Goal: Task Accomplishment & Management: Use online tool/utility

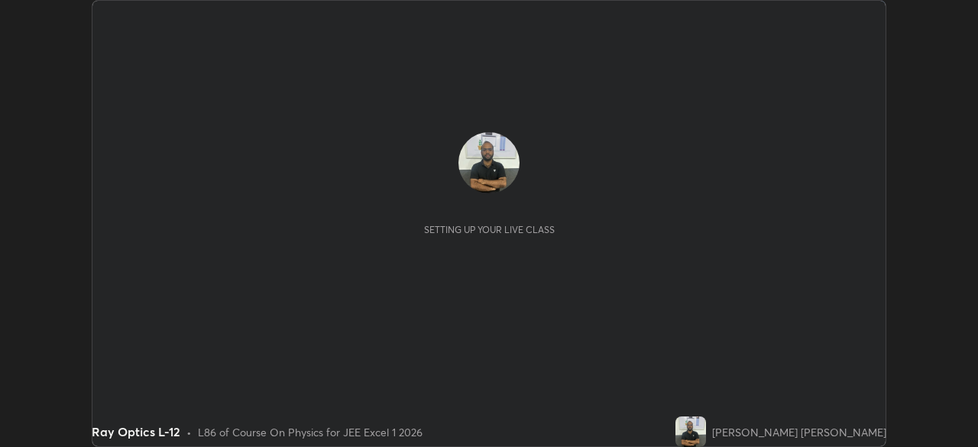
scroll to position [447, 977]
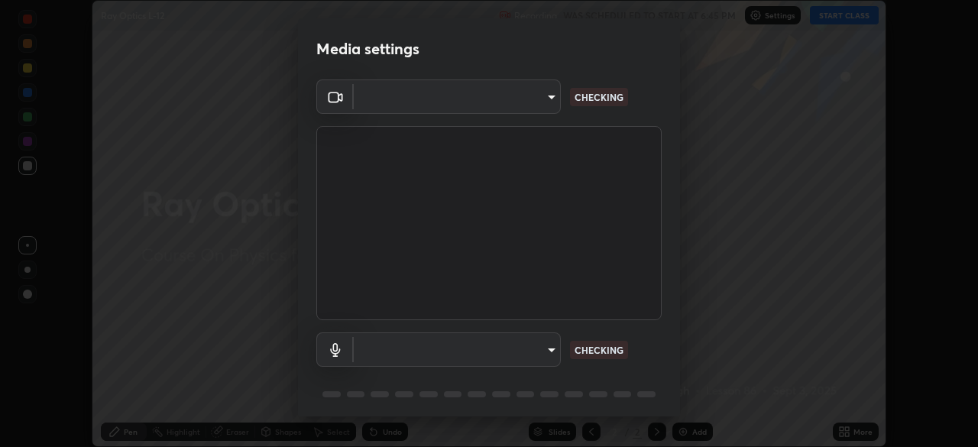
type input "ef407f58ae65e10c1af5a040b6eccf178273e27ca296938399710cc3d85b5032"
type input "bbe87394109347f7e4f5ff1e70be8ac267bc9871e6f17051b61756f6eafa93c7"
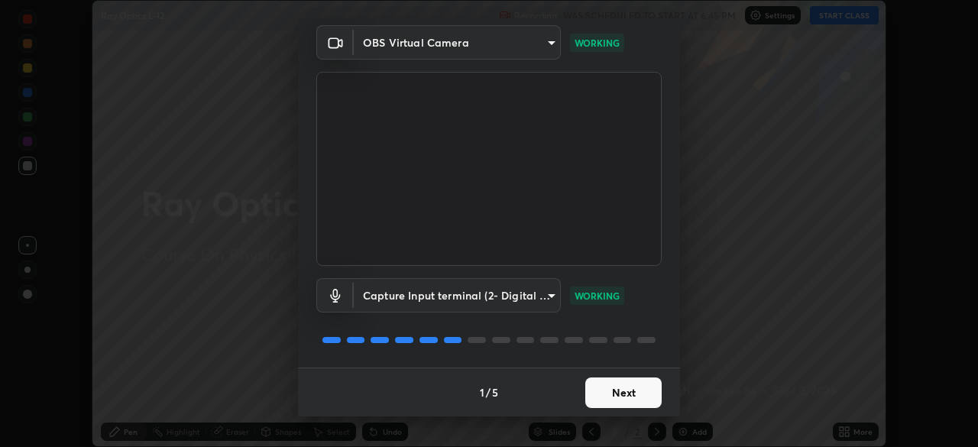
click at [623, 388] on button "Next" at bounding box center [623, 392] width 76 height 31
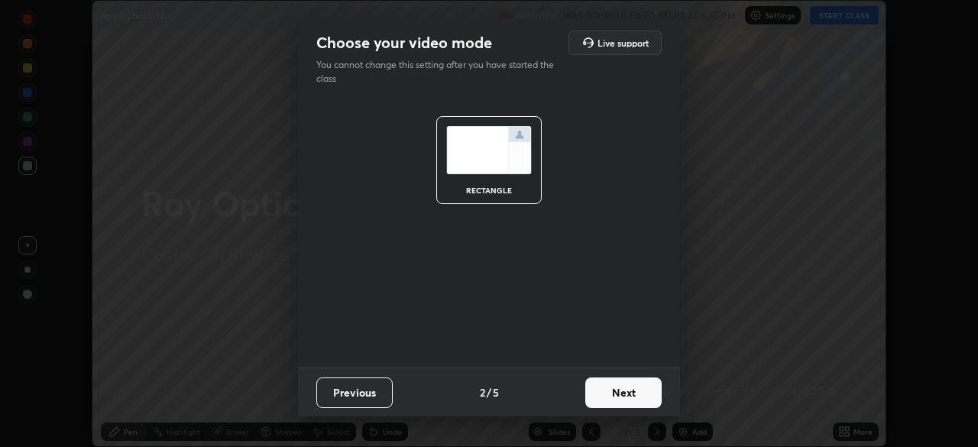
scroll to position [0, 0]
click at [622, 391] on button "Next" at bounding box center [623, 392] width 76 height 31
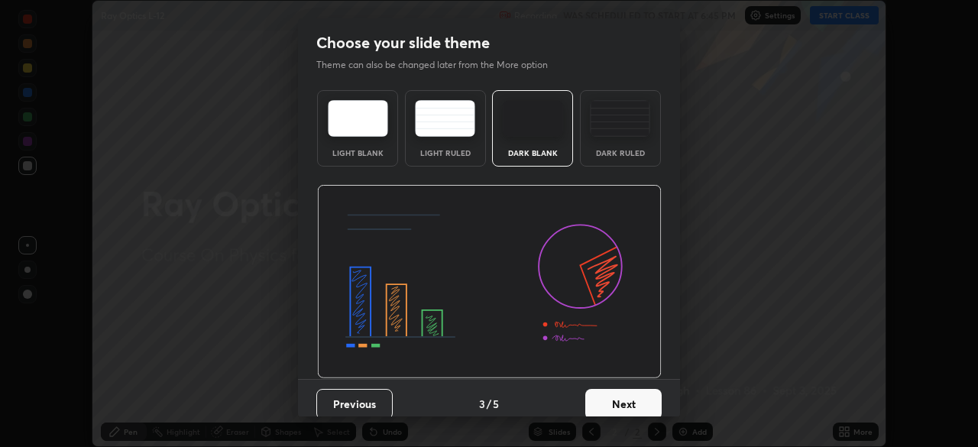
click at [620, 390] on button "Next" at bounding box center [623, 404] width 76 height 31
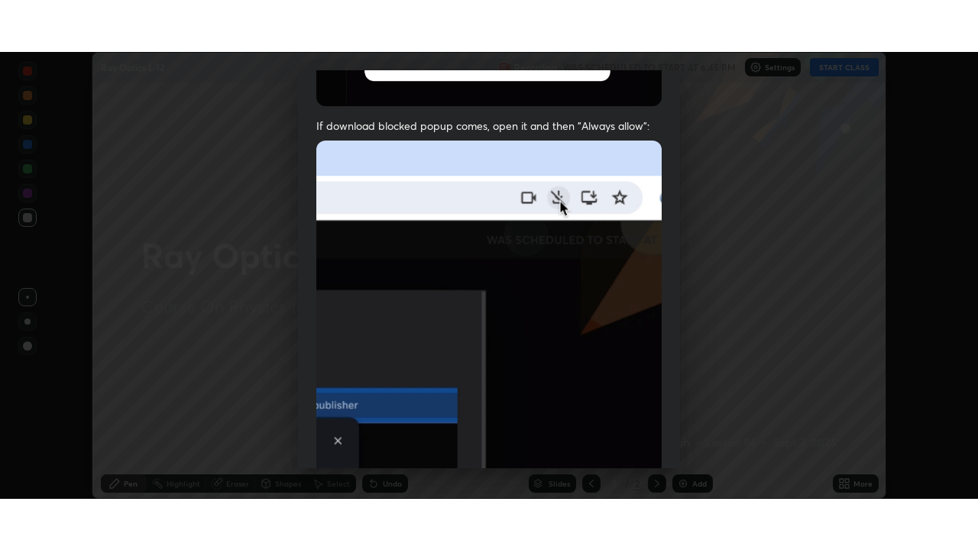
scroll to position [366, 0]
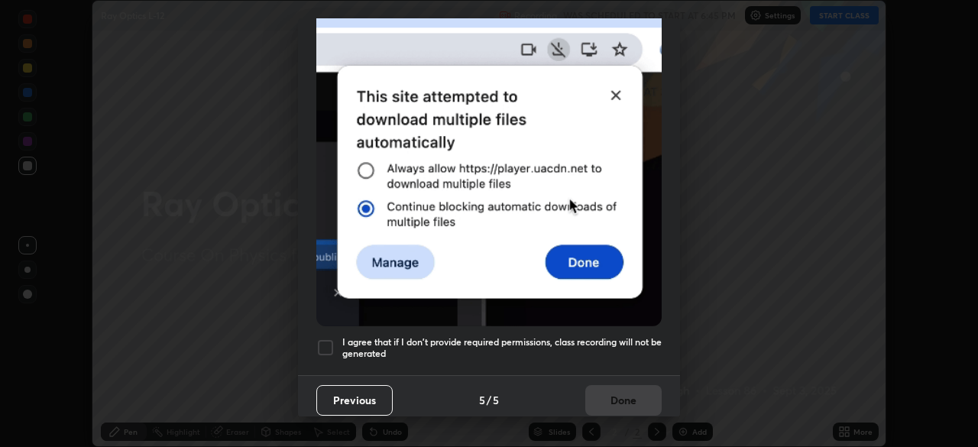
click at [330, 340] on div at bounding box center [325, 347] width 18 height 18
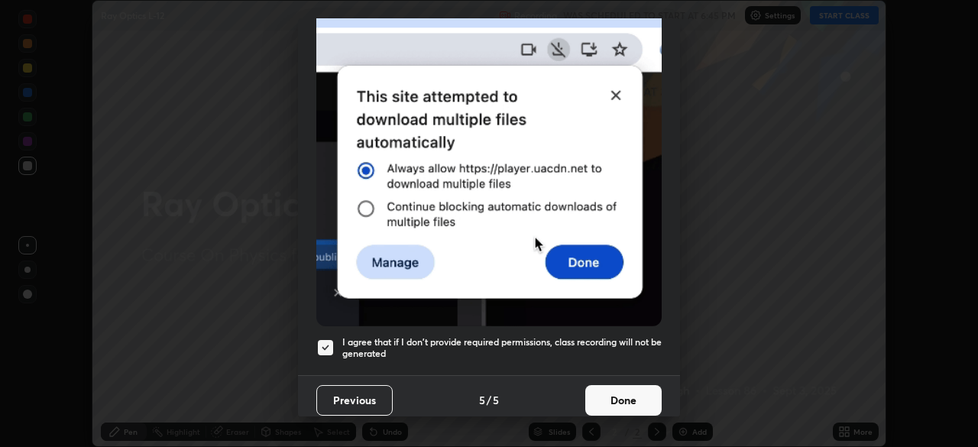
click at [596, 390] on button "Done" at bounding box center [623, 400] width 76 height 31
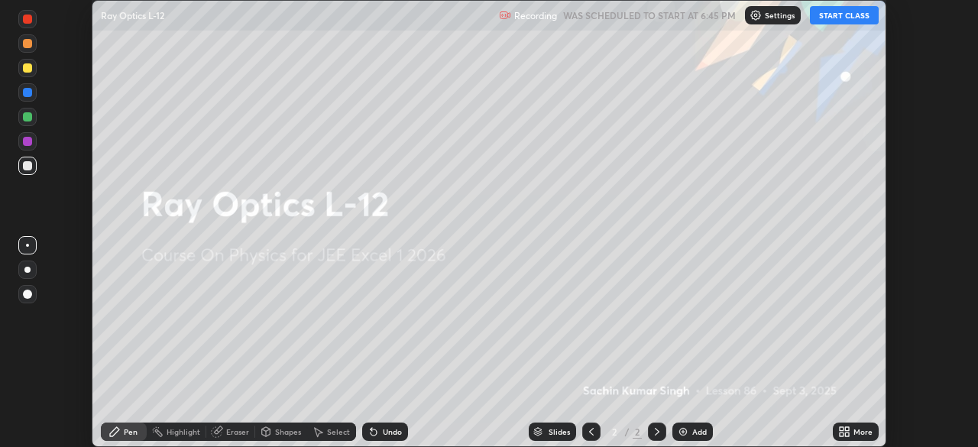
click at [843, 429] on icon at bounding box center [841, 429] width 4 height 4
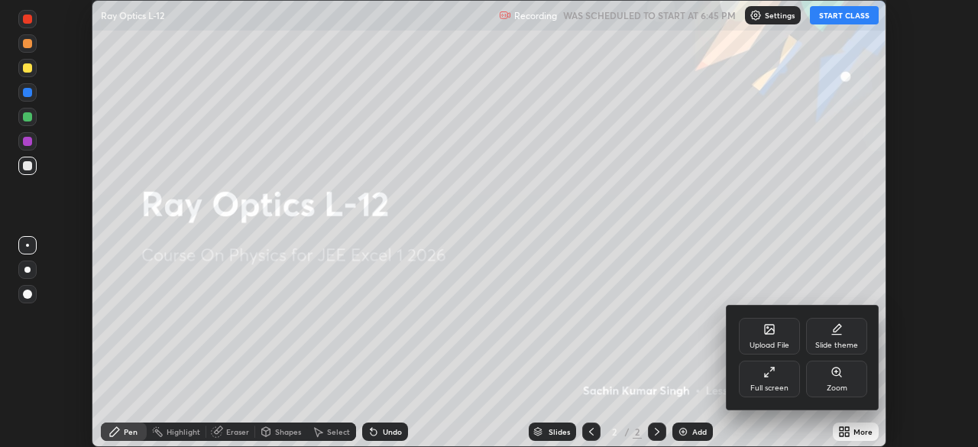
click at [768, 380] on div "Full screen" at bounding box center [768, 378] width 61 height 37
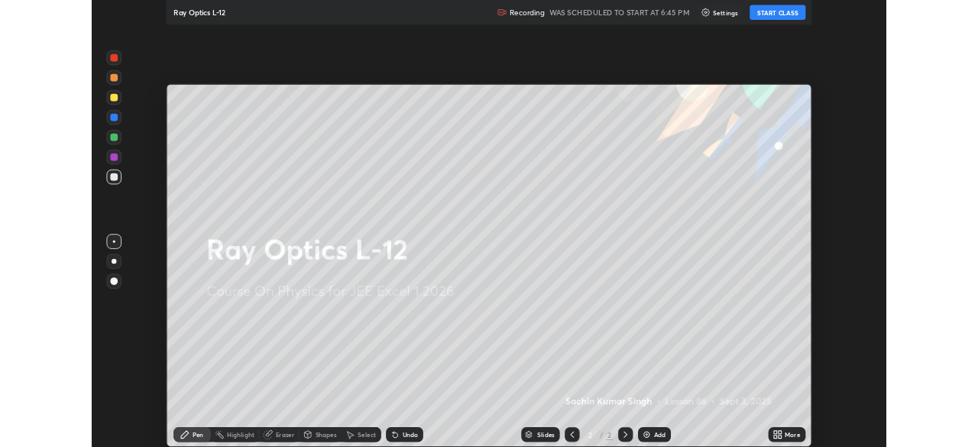
scroll to position [550, 978]
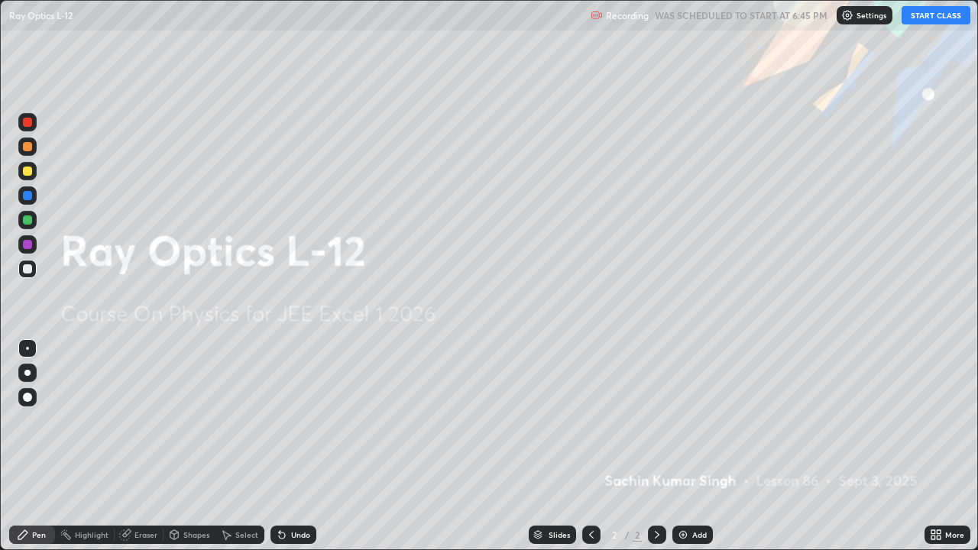
click at [927, 18] on button "START CLASS" at bounding box center [935, 15] width 69 height 18
click at [683, 446] on img at bounding box center [683, 534] width 12 height 12
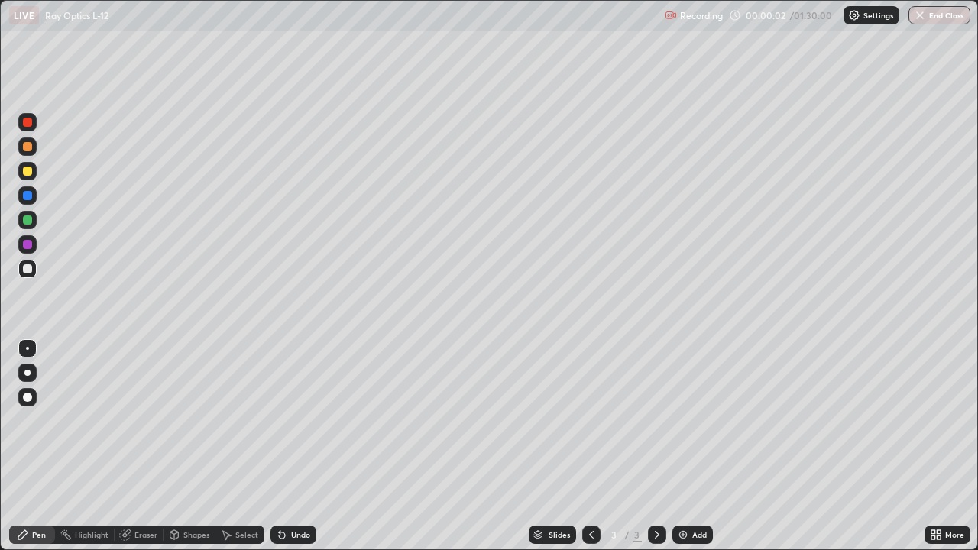
click at [934, 446] on icon at bounding box center [933, 532] width 4 height 4
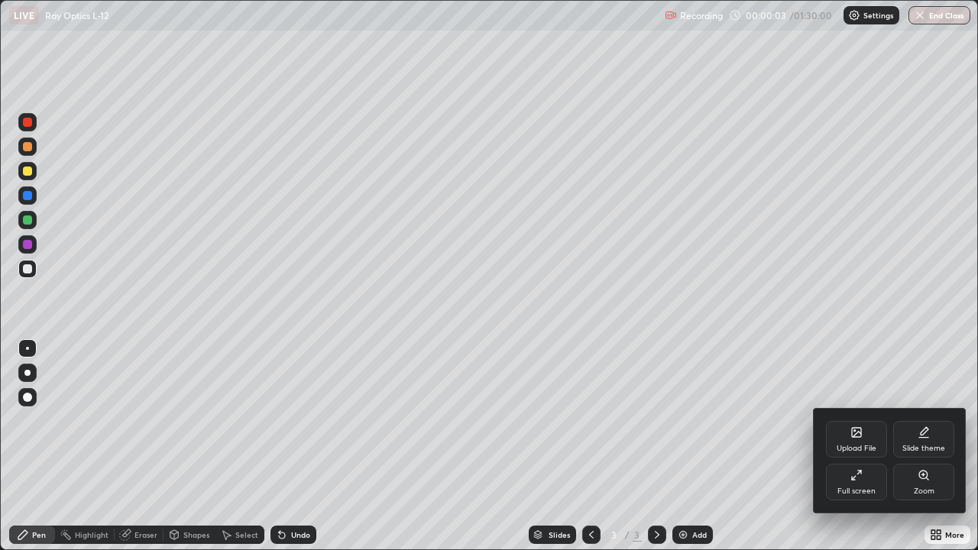
click at [858, 446] on div "Full screen" at bounding box center [856, 482] width 61 height 37
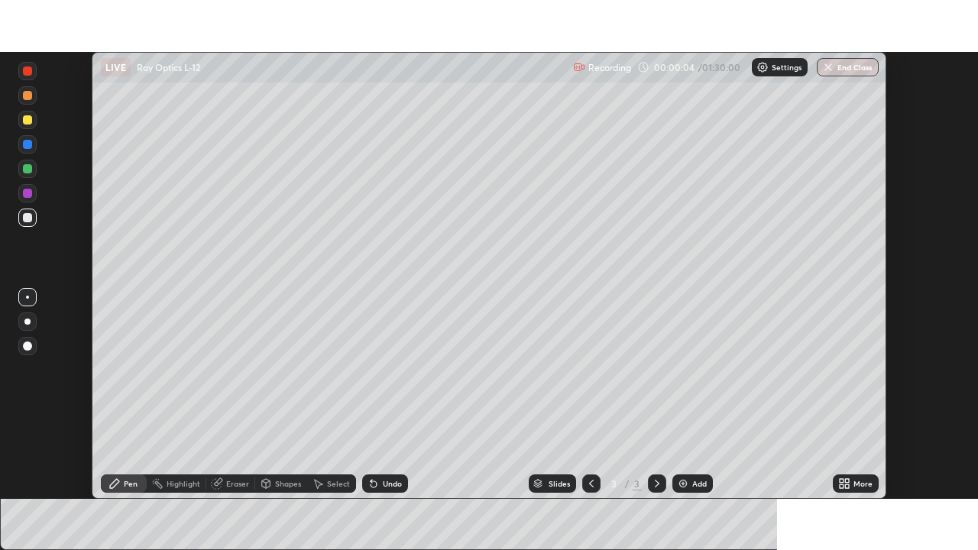
scroll to position [75922, 75391]
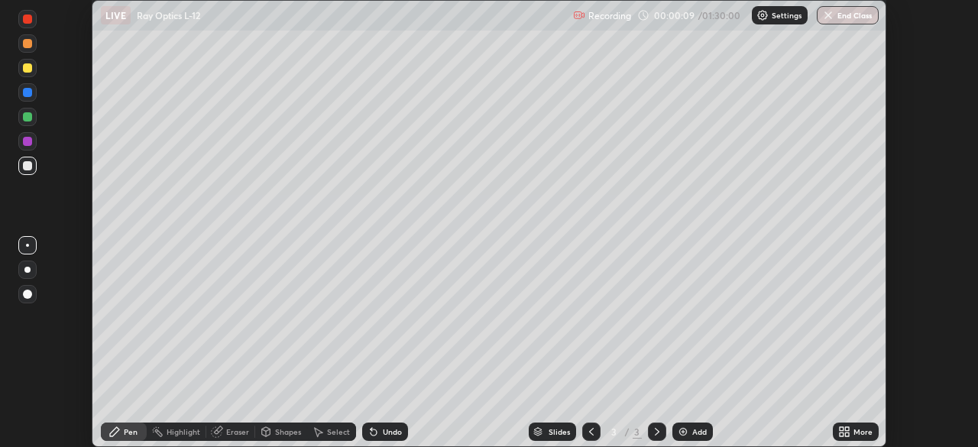
click at [843, 431] on icon at bounding box center [844, 431] width 12 height 12
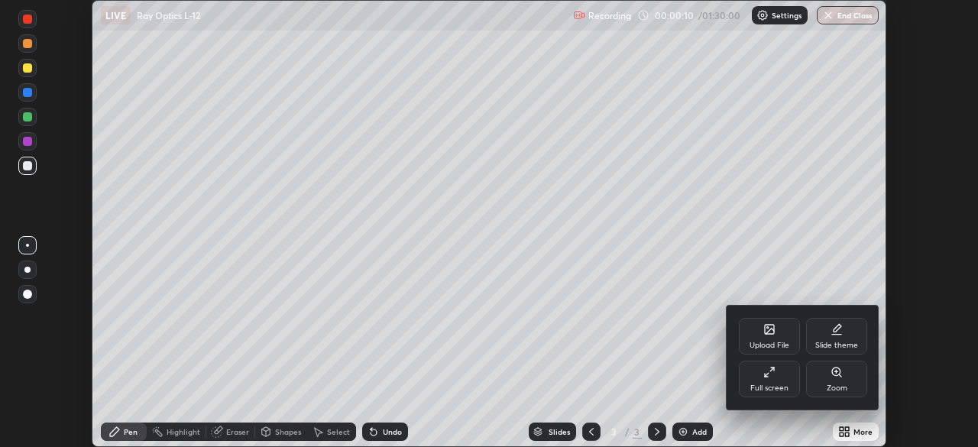
click at [780, 380] on div "Full screen" at bounding box center [768, 378] width 61 height 37
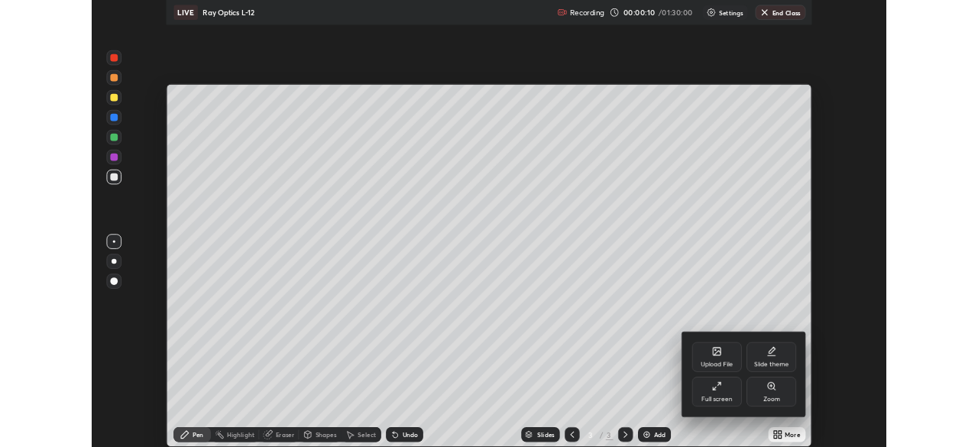
scroll to position [550, 978]
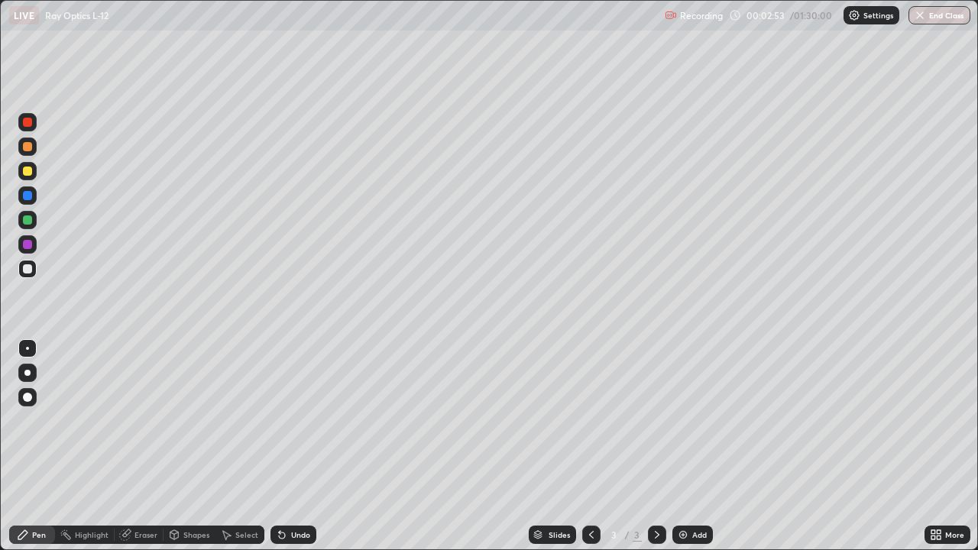
click at [147, 446] on div "Eraser" at bounding box center [145, 535] width 23 height 8
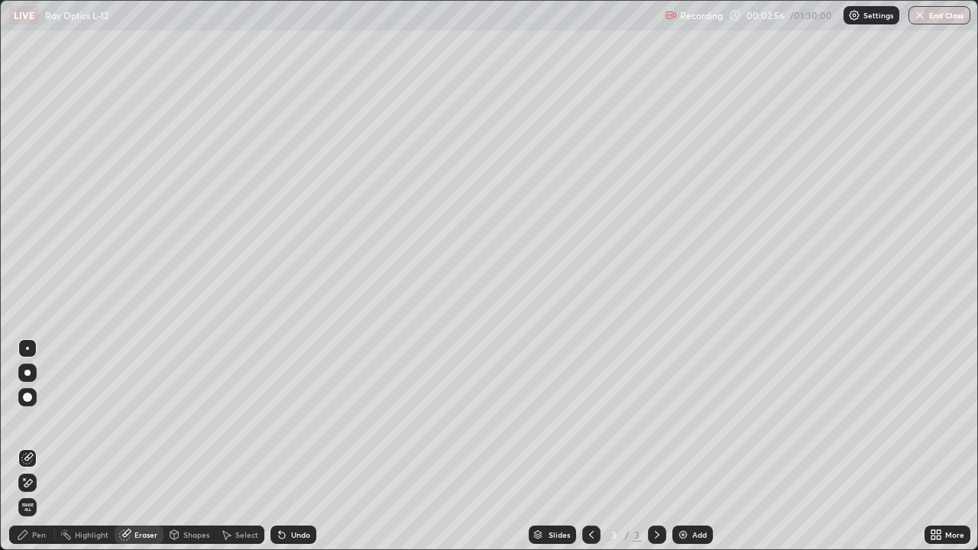
click at [37, 446] on div "Pen" at bounding box center [39, 535] width 14 height 8
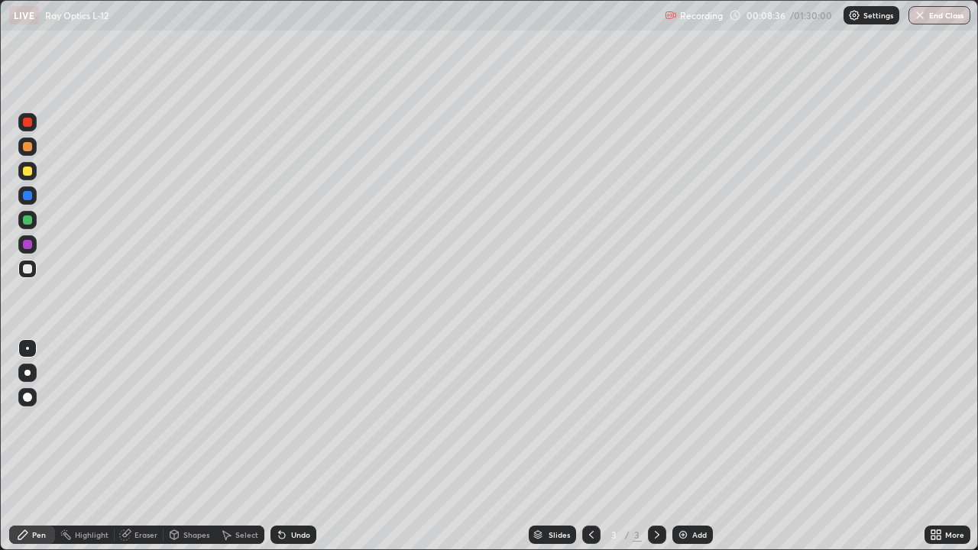
click at [679, 446] on img at bounding box center [683, 534] width 12 height 12
click at [148, 446] on div "Eraser" at bounding box center [145, 535] width 23 height 8
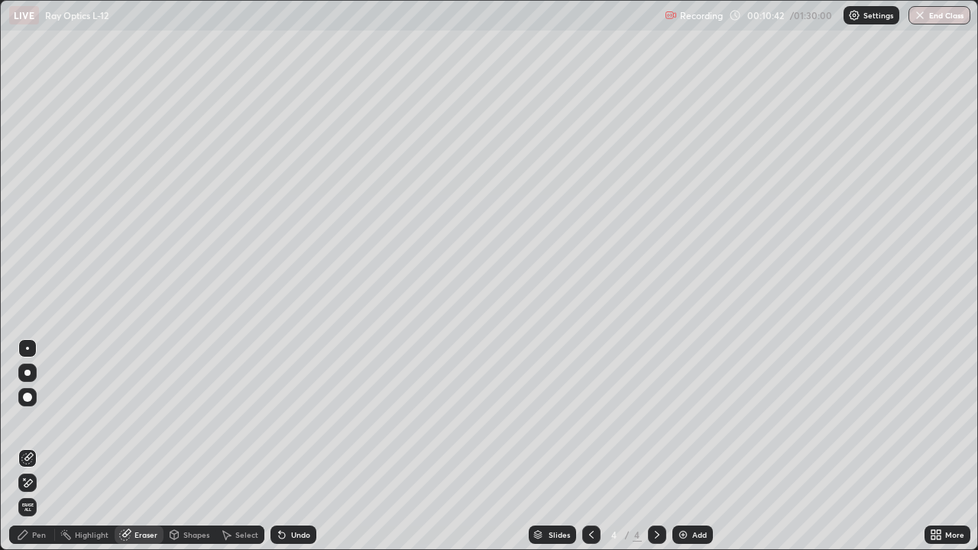
click at [44, 446] on div "Pen" at bounding box center [39, 535] width 14 height 8
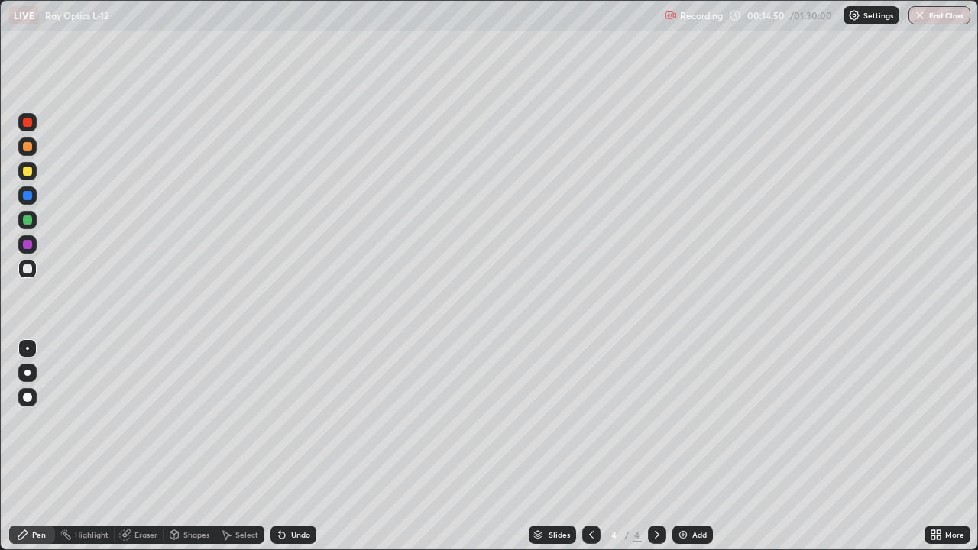
click at [144, 446] on div "Eraser" at bounding box center [145, 535] width 23 height 8
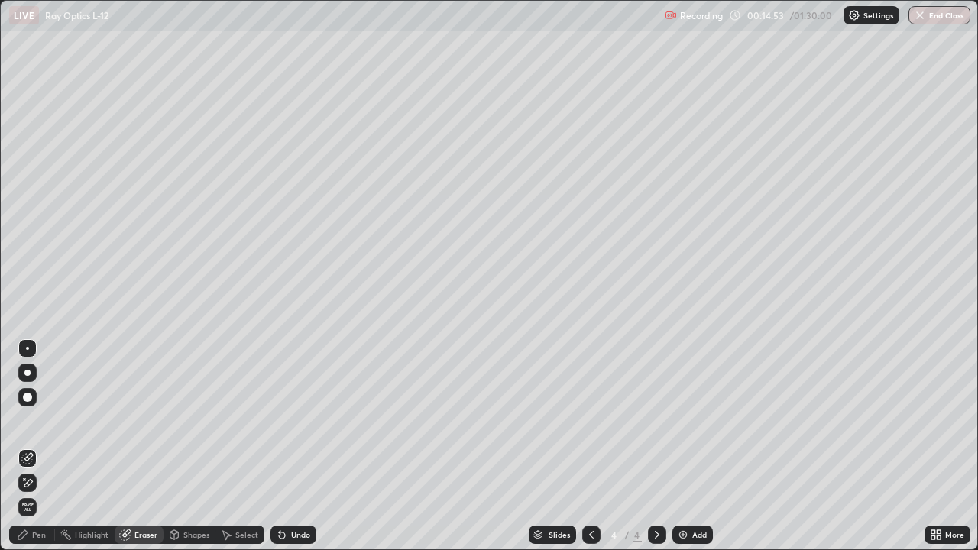
click at [40, 446] on div "Pen" at bounding box center [39, 535] width 14 height 8
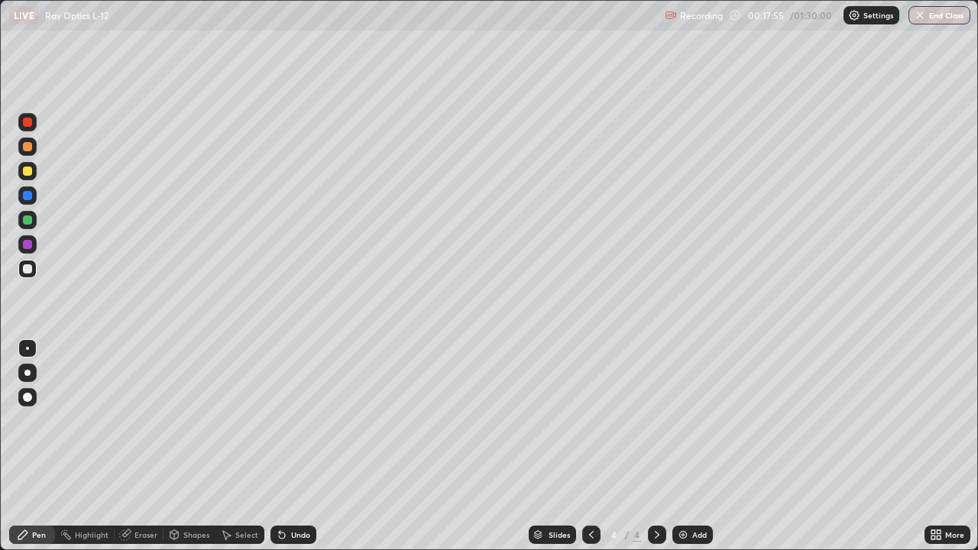
click at [149, 446] on div "Eraser" at bounding box center [145, 535] width 23 height 8
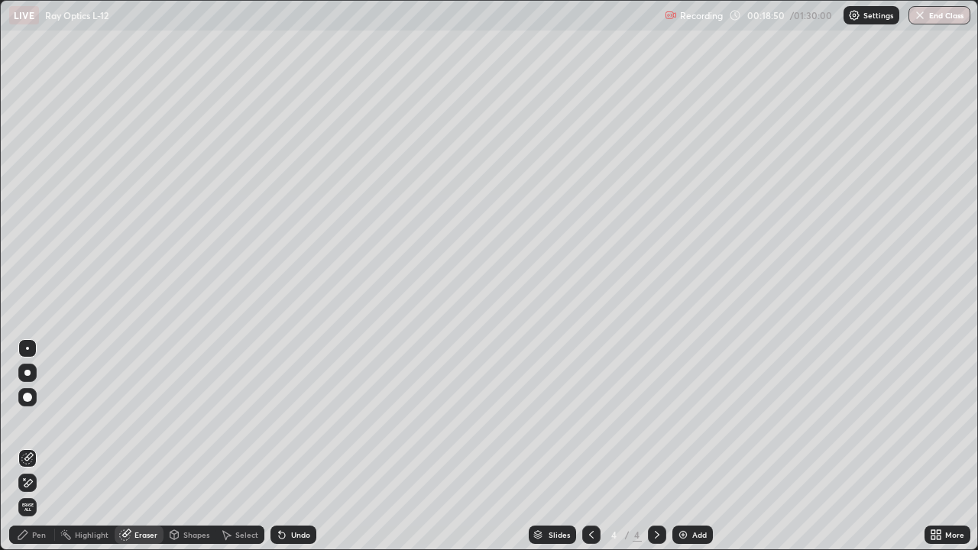
click at [683, 446] on img at bounding box center [683, 534] width 12 height 12
click at [40, 446] on div "Pen" at bounding box center [39, 535] width 14 height 8
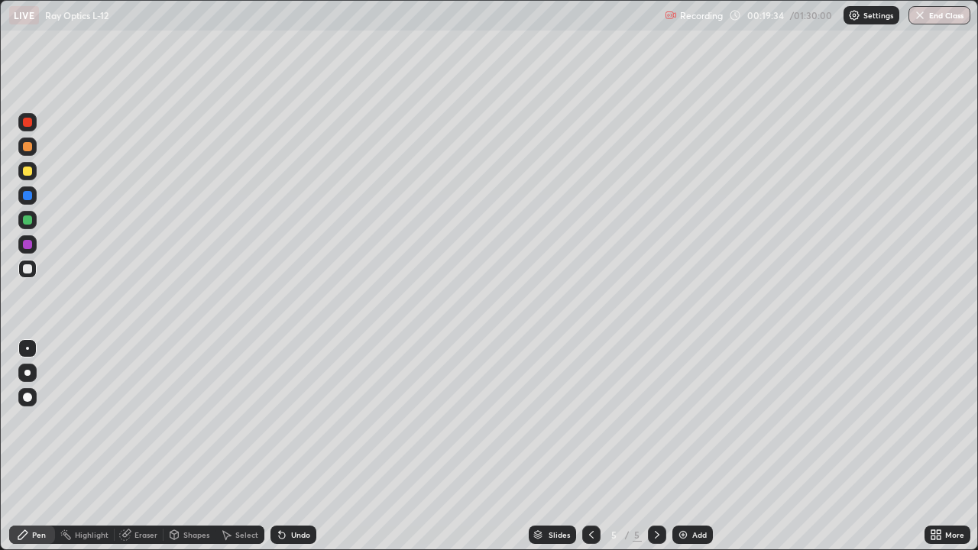
click at [37, 446] on div "Pen" at bounding box center [39, 535] width 14 height 8
click at [27, 172] on div at bounding box center [27, 170] width 9 height 9
click at [144, 446] on div "Eraser" at bounding box center [145, 535] width 23 height 8
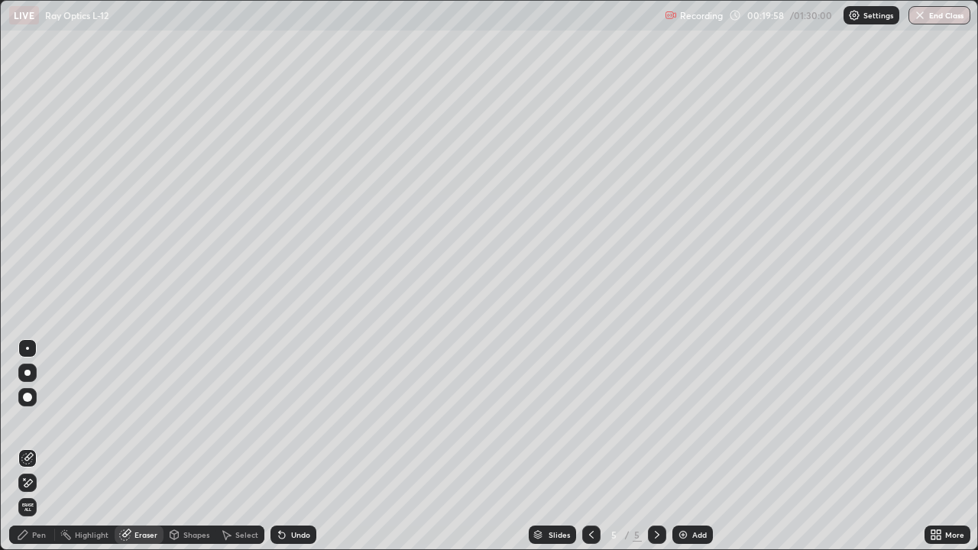
click at [40, 446] on div "Pen" at bounding box center [32, 534] width 46 height 18
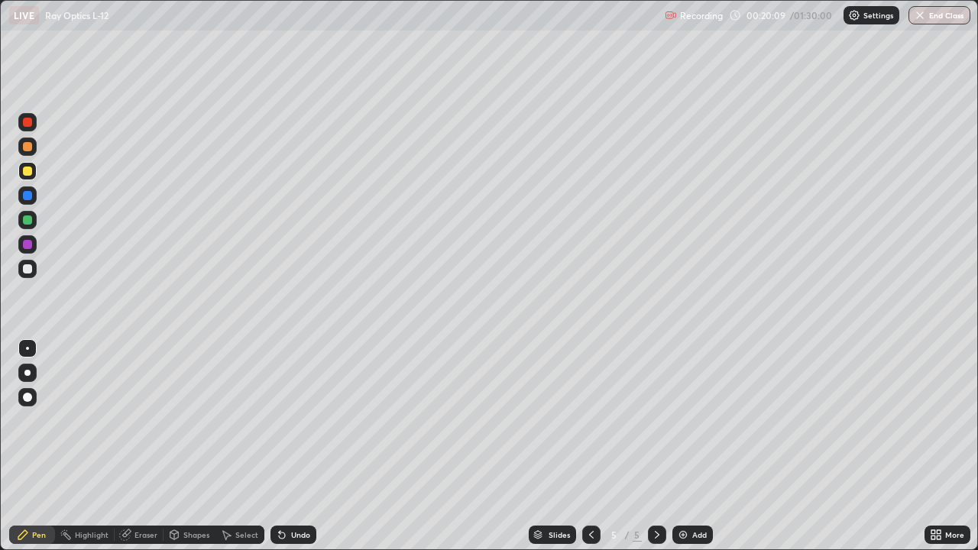
click at [27, 123] on div at bounding box center [27, 122] width 9 height 9
click at [28, 120] on div at bounding box center [27, 122] width 9 height 9
click at [30, 271] on div at bounding box center [27, 268] width 9 height 9
click at [145, 446] on div "Eraser" at bounding box center [145, 535] width 23 height 8
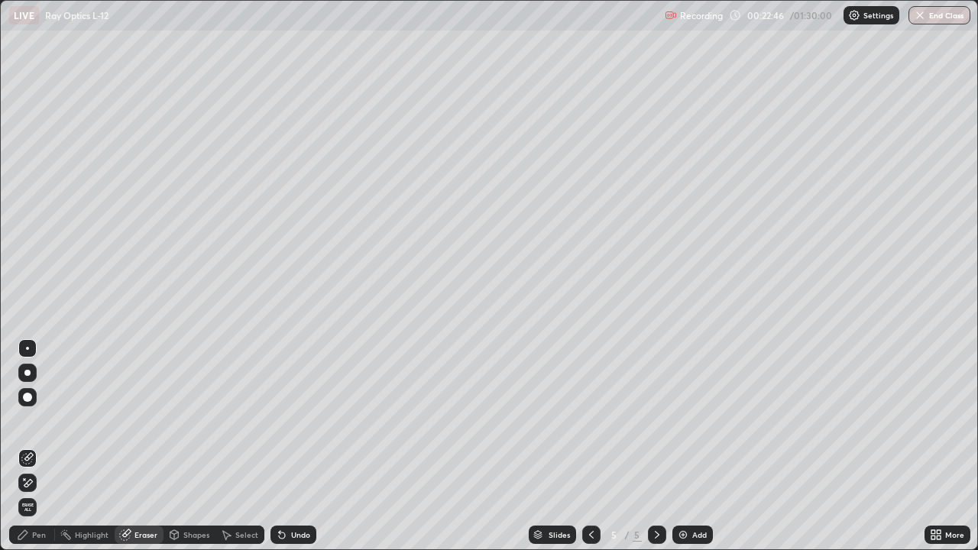
click at [46, 446] on div "Pen" at bounding box center [32, 534] width 46 height 18
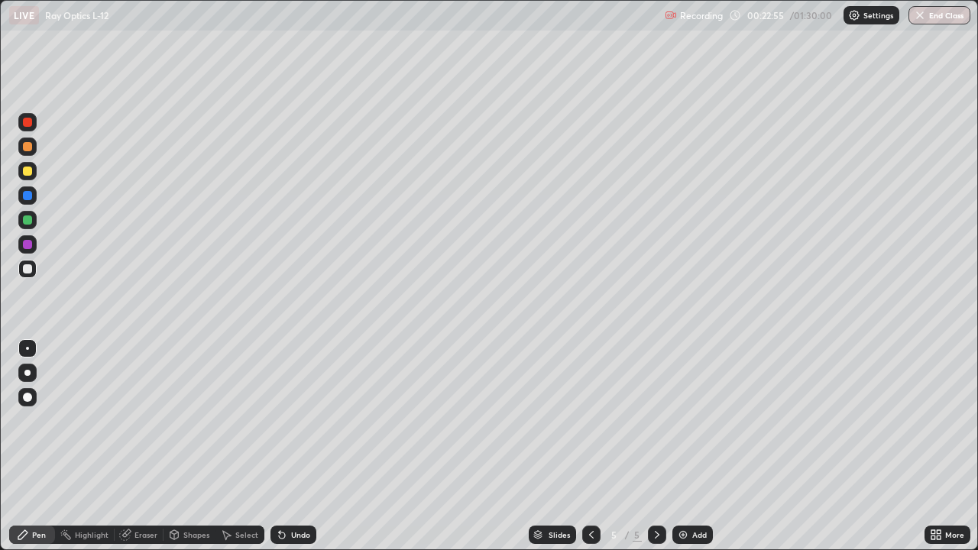
click at [28, 269] on div at bounding box center [27, 268] width 9 height 9
click at [138, 446] on div "Eraser" at bounding box center [145, 535] width 23 height 8
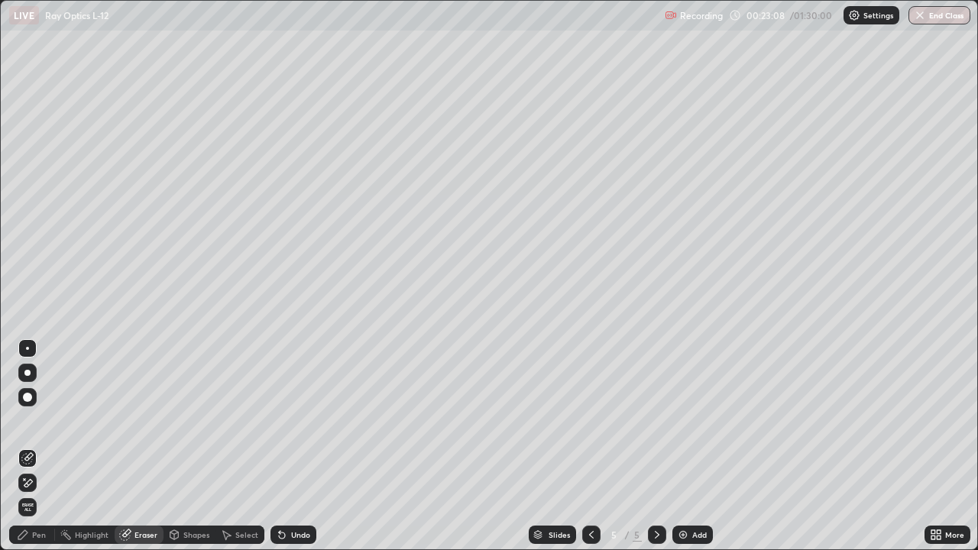
click at [191, 446] on div "Shapes" at bounding box center [196, 535] width 26 height 8
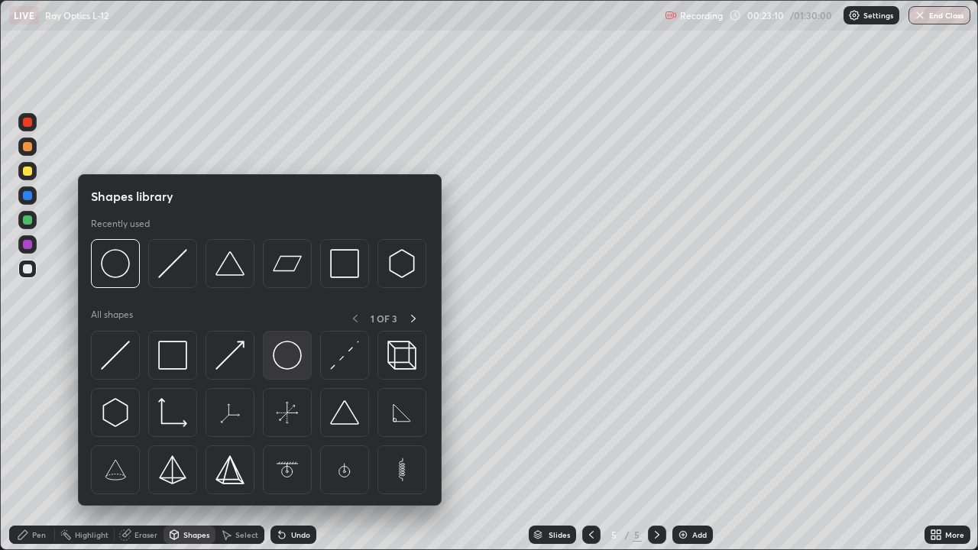
click at [290, 358] on img at bounding box center [287, 355] width 29 height 29
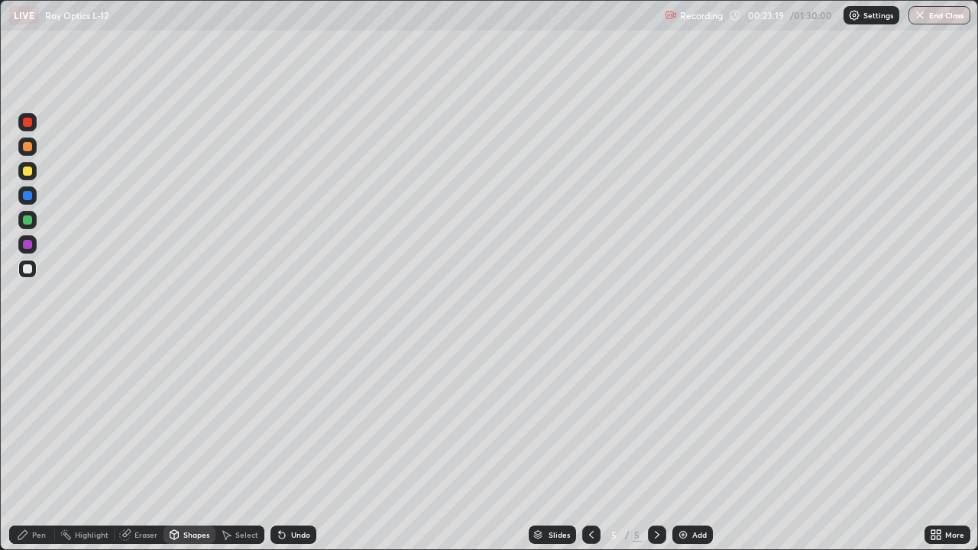
click at [141, 446] on div "Eraser" at bounding box center [145, 535] width 23 height 8
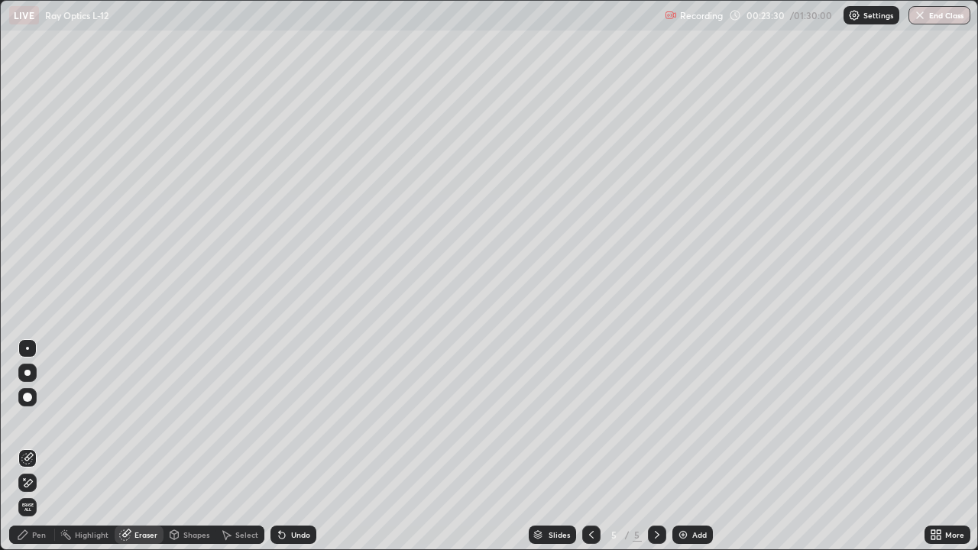
click at [42, 446] on div "Pen" at bounding box center [39, 535] width 14 height 8
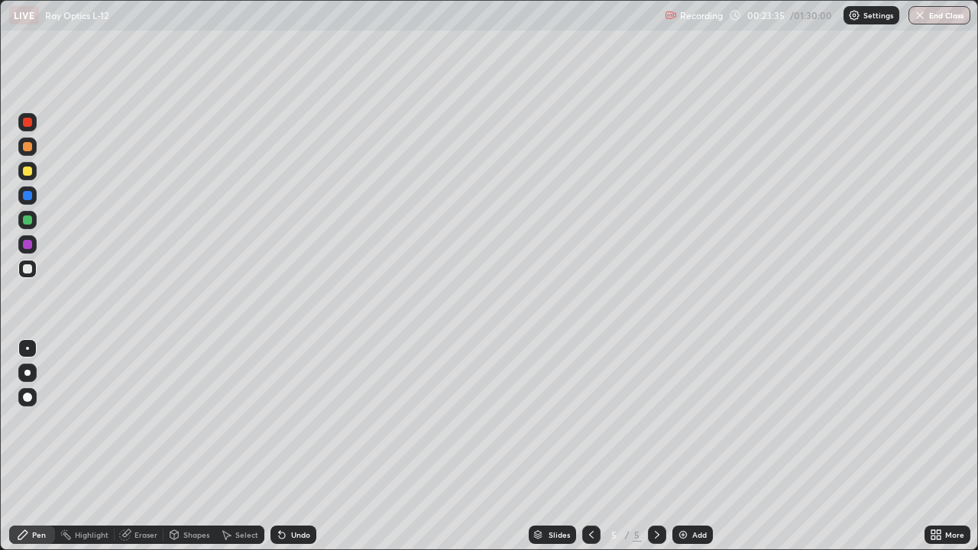
click at [141, 446] on div "Eraser" at bounding box center [145, 535] width 23 height 8
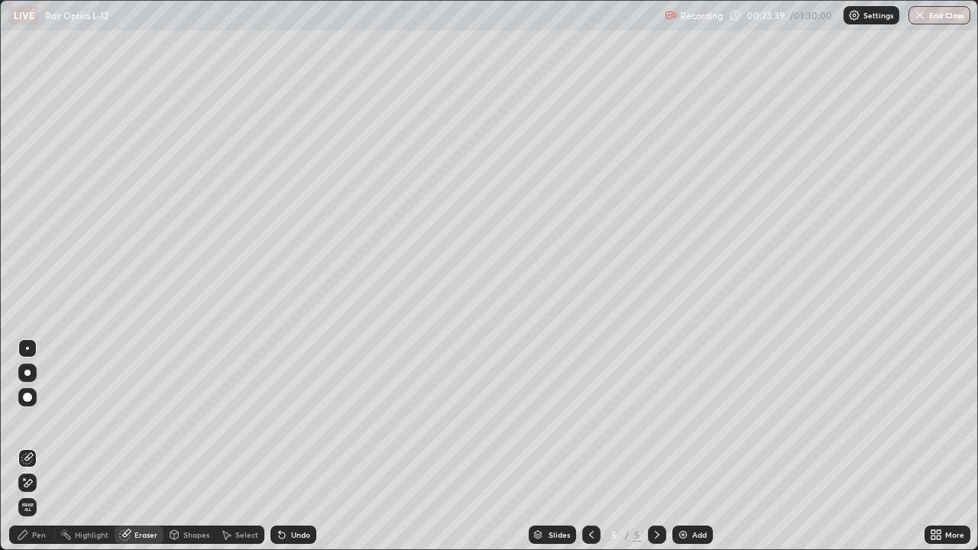
click at [188, 446] on div "Shapes" at bounding box center [196, 535] width 26 height 8
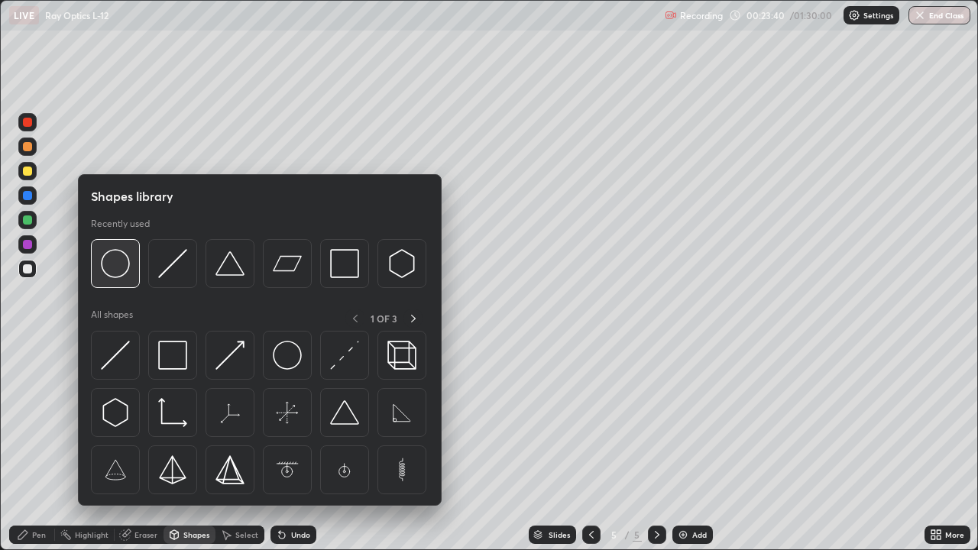
click at [121, 262] on img at bounding box center [115, 263] width 29 height 29
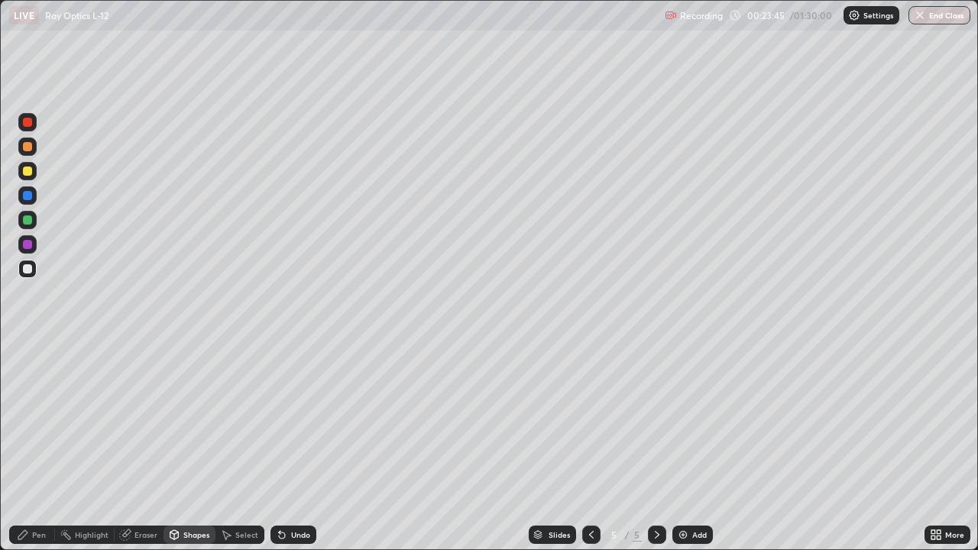
click at [142, 446] on div "Eraser" at bounding box center [145, 535] width 23 height 8
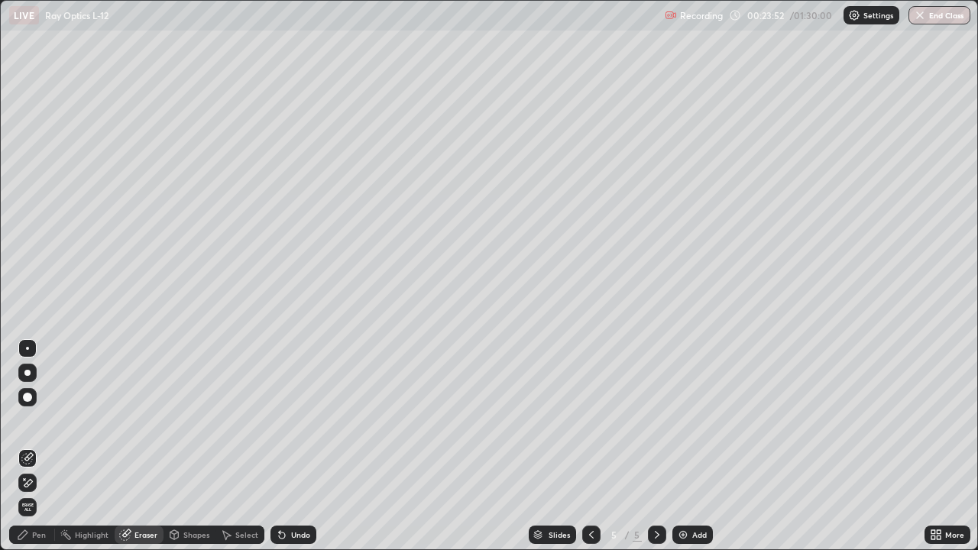
click at [188, 446] on div "Shapes" at bounding box center [196, 535] width 26 height 8
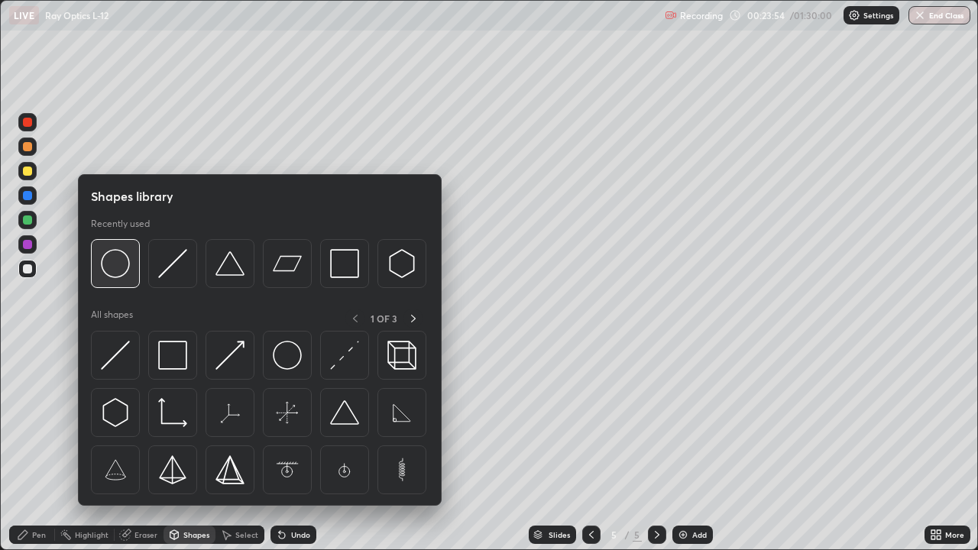
click at [120, 257] on img at bounding box center [115, 263] width 29 height 29
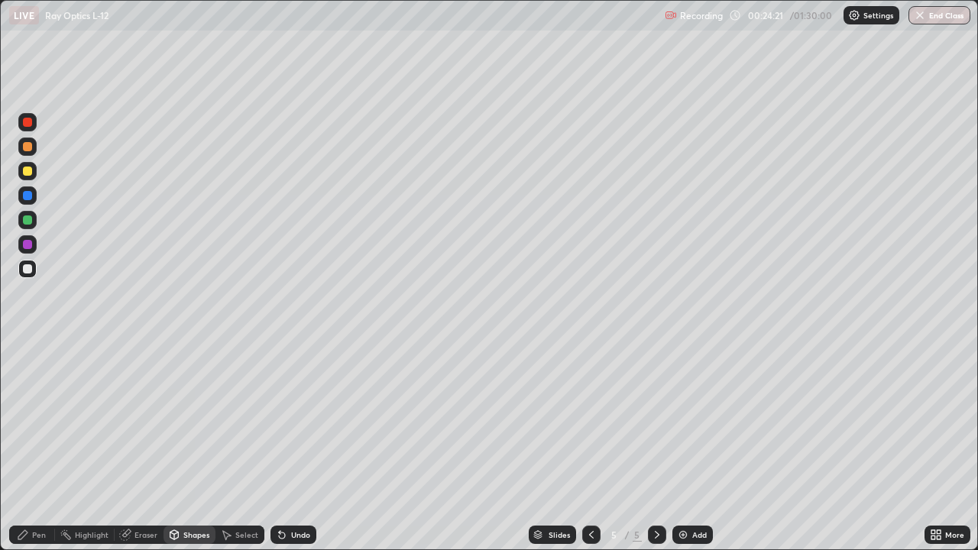
click at [144, 446] on div "Eraser" at bounding box center [145, 535] width 23 height 8
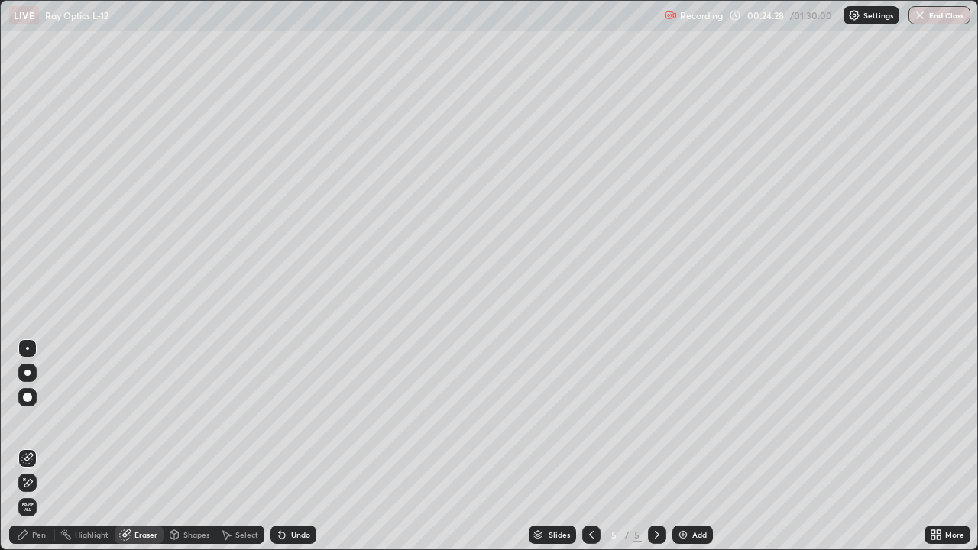
click at [40, 446] on div "Pen" at bounding box center [39, 535] width 14 height 8
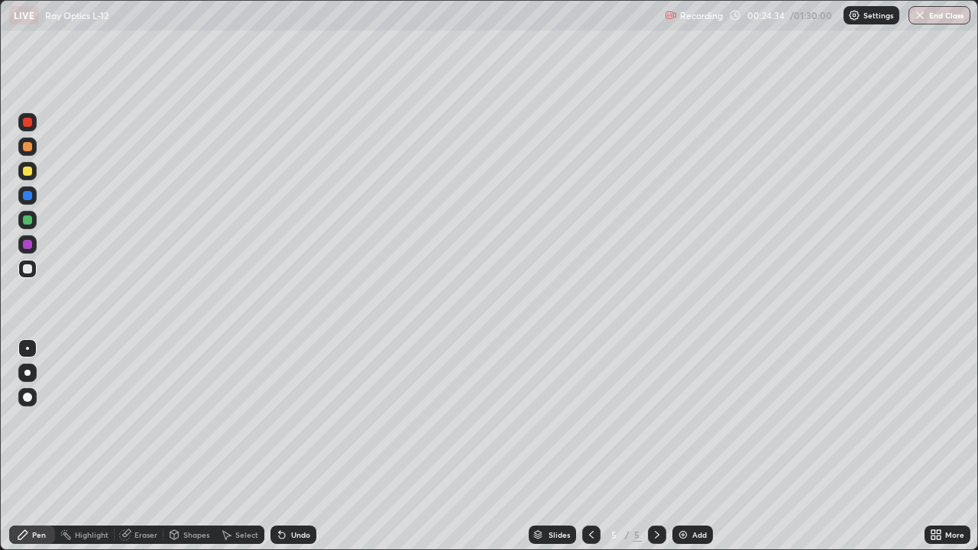
click at [149, 446] on div "Eraser" at bounding box center [139, 534] width 49 height 18
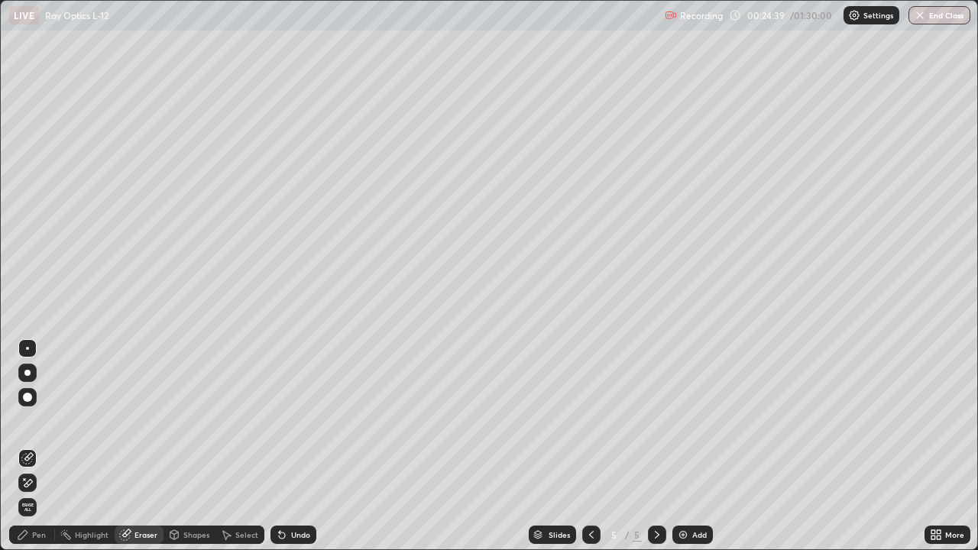
click at [189, 446] on div "Shapes" at bounding box center [189, 534] width 52 height 18
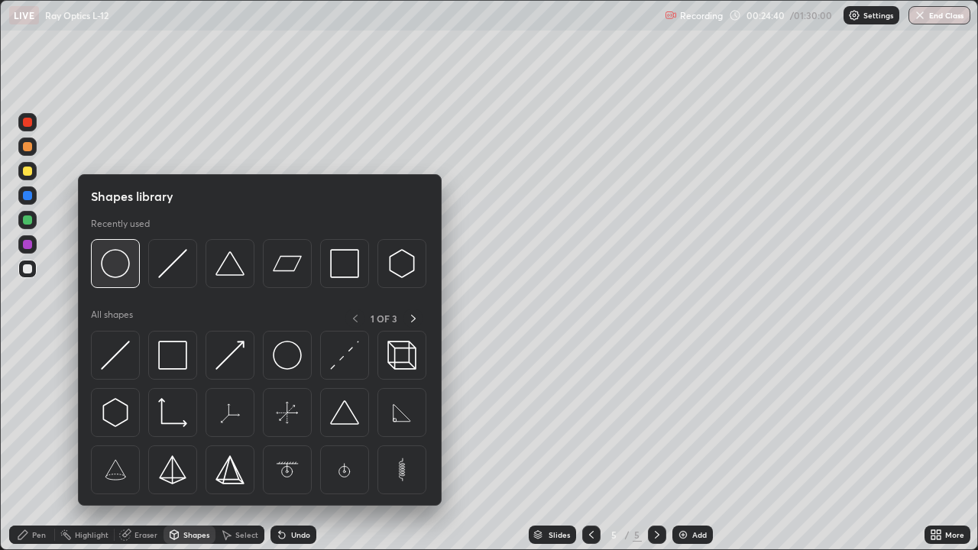
click at [121, 263] on img at bounding box center [115, 263] width 29 height 29
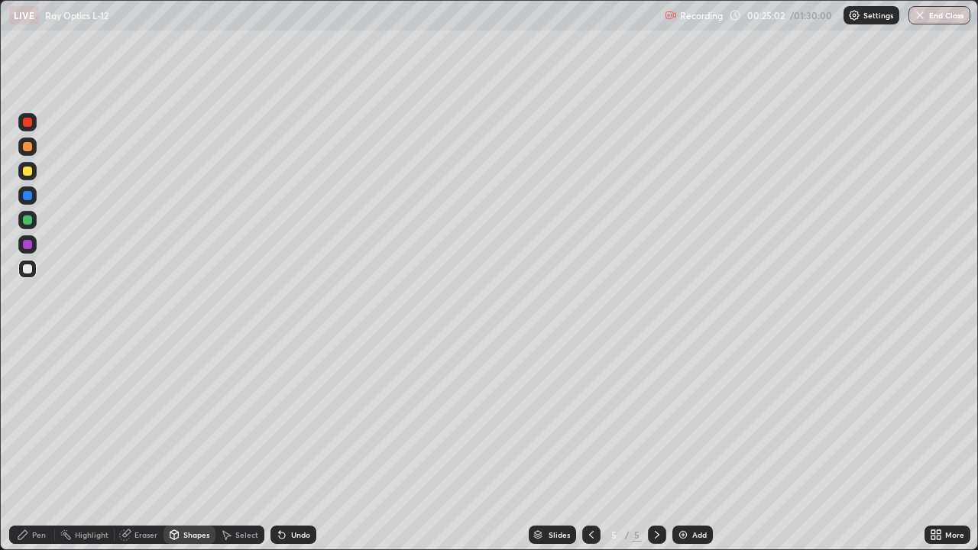
click at [143, 446] on div "Eraser" at bounding box center [145, 535] width 23 height 8
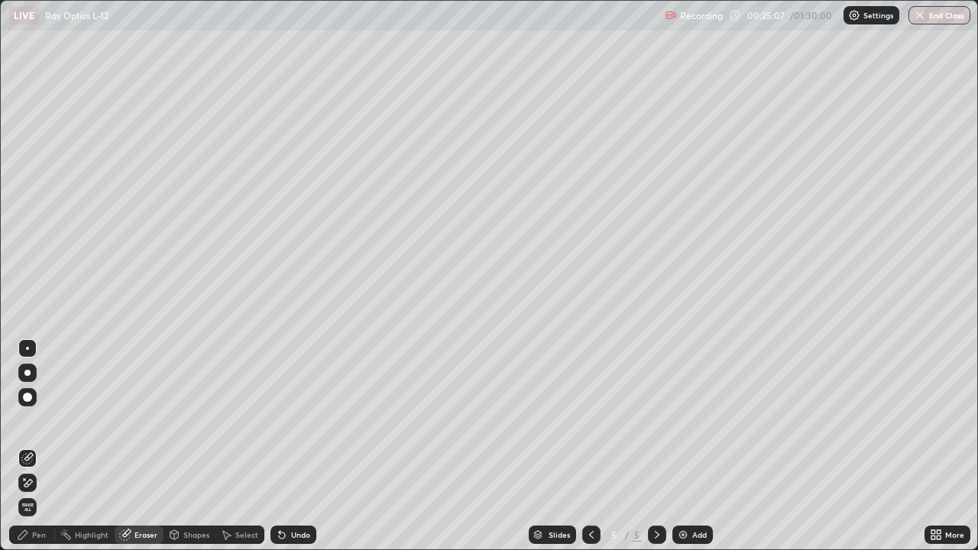
click at [37, 446] on div "Pen" at bounding box center [39, 535] width 14 height 8
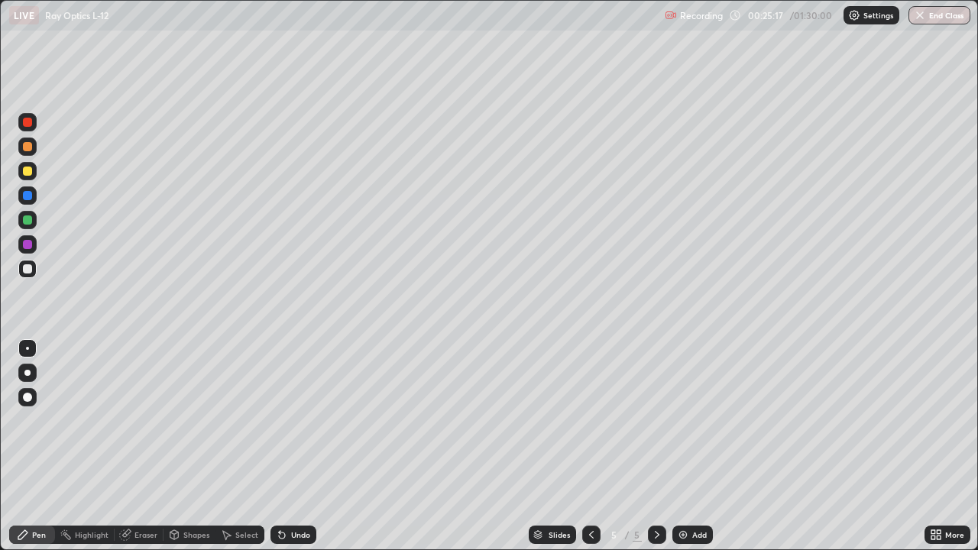
click at [30, 171] on div at bounding box center [27, 170] width 9 height 9
click at [147, 446] on div "Eraser" at bounding box center [145, 535] width 23 height 8
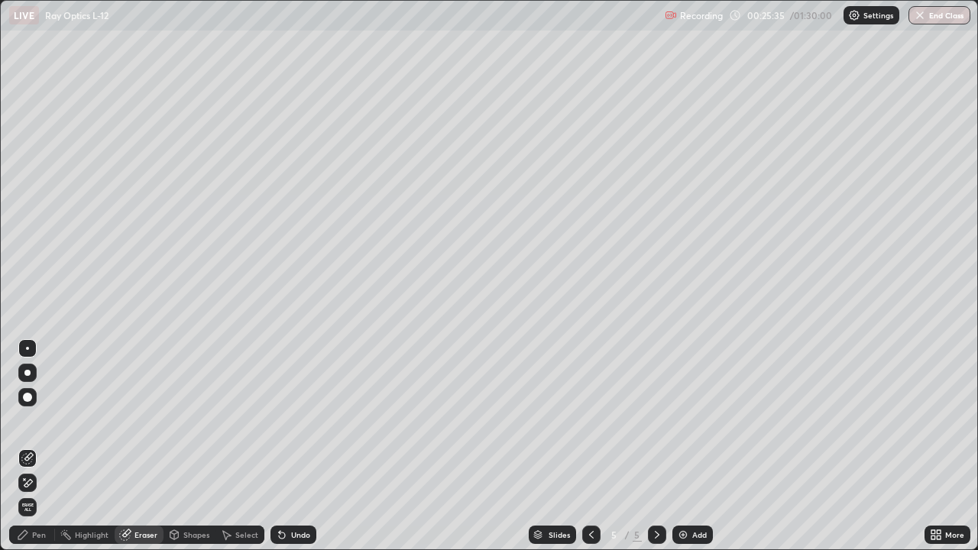
click at [45, 446] on div "Pen" at bounding box center [39, 535] width 14 height 8
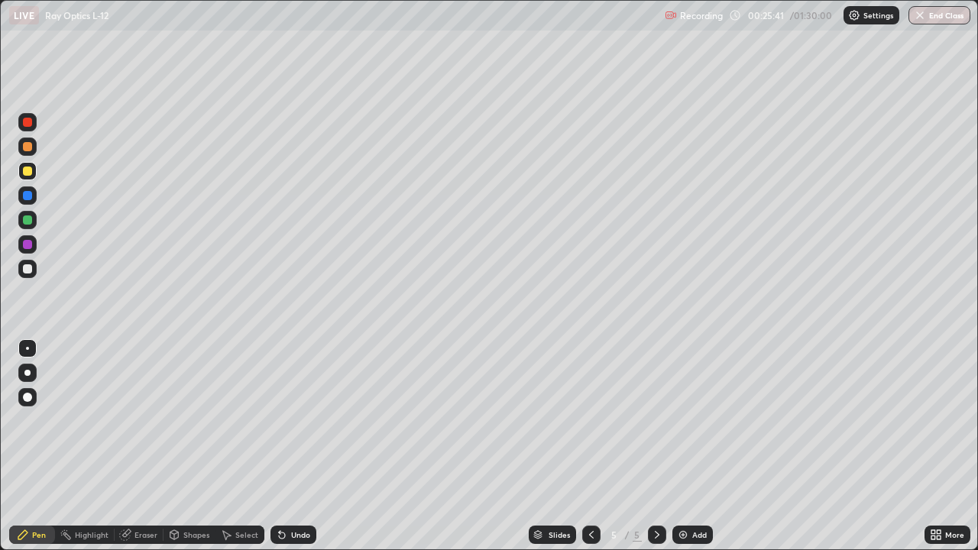
click at [144, 446] on div "Eraser" at bounding box center [139, 534] width 49 height 18
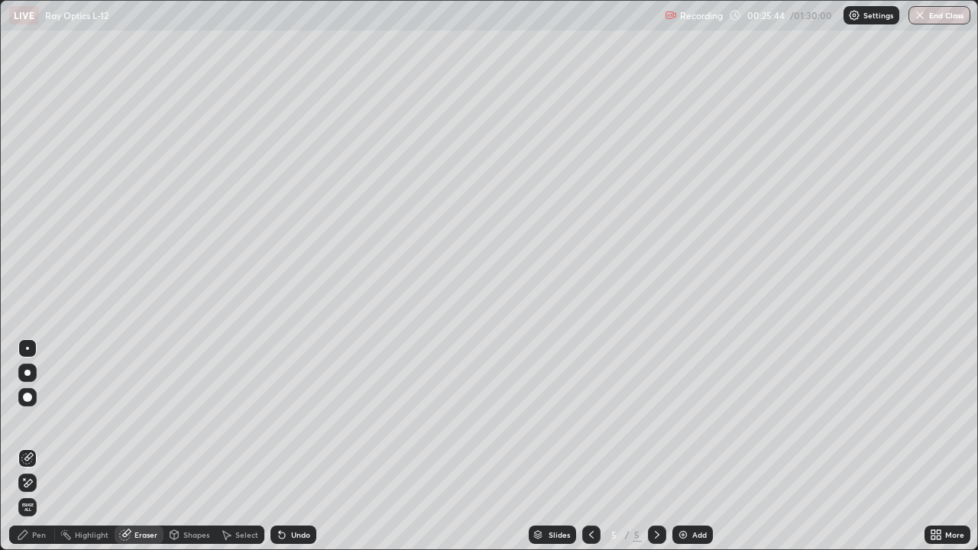
click at [192, 446] on div "Shapes" at bounding box center [196, 535] width 26 height 8
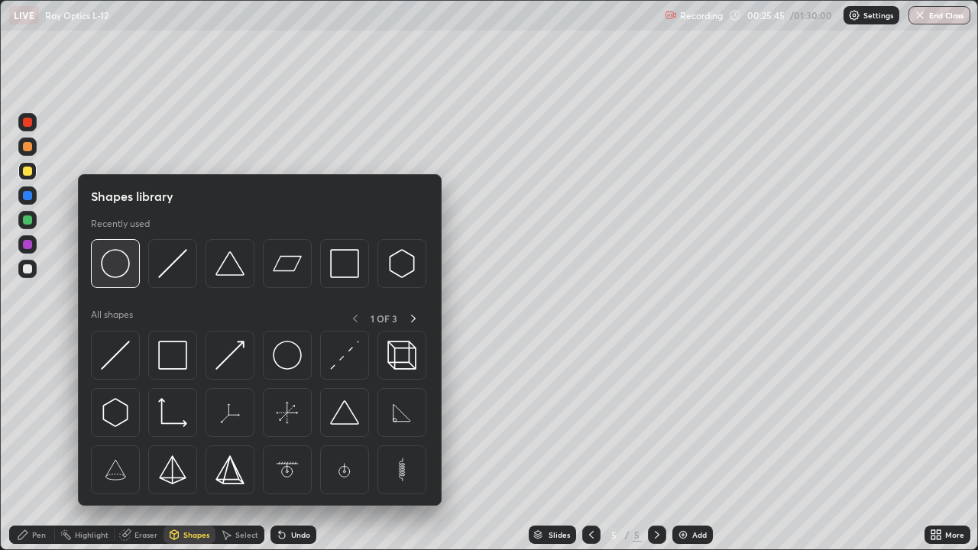
click at [118, 267] on img at bounding box center [115, 263] width 29 height 29
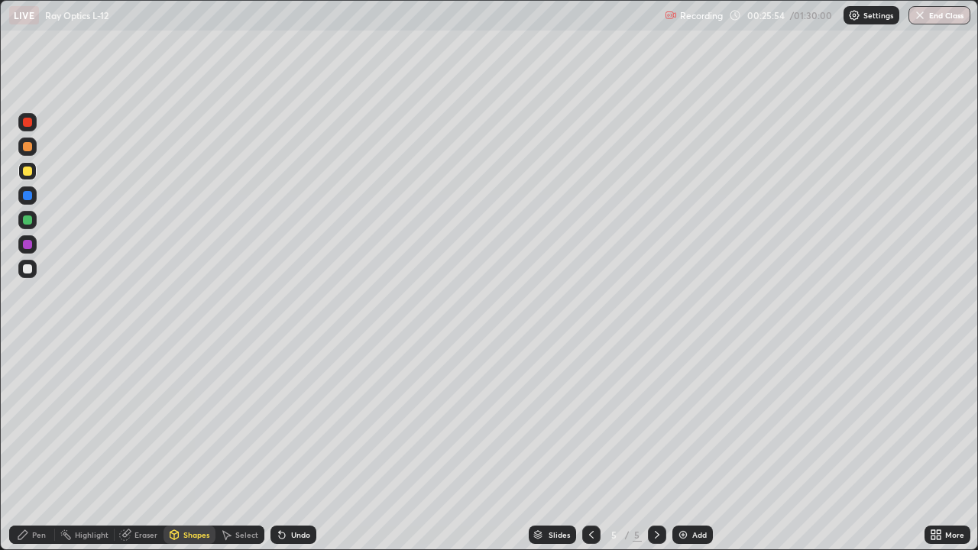
click at [188, 446] on div "Shapes" at bounding box center [196, 535] width 26 height 8
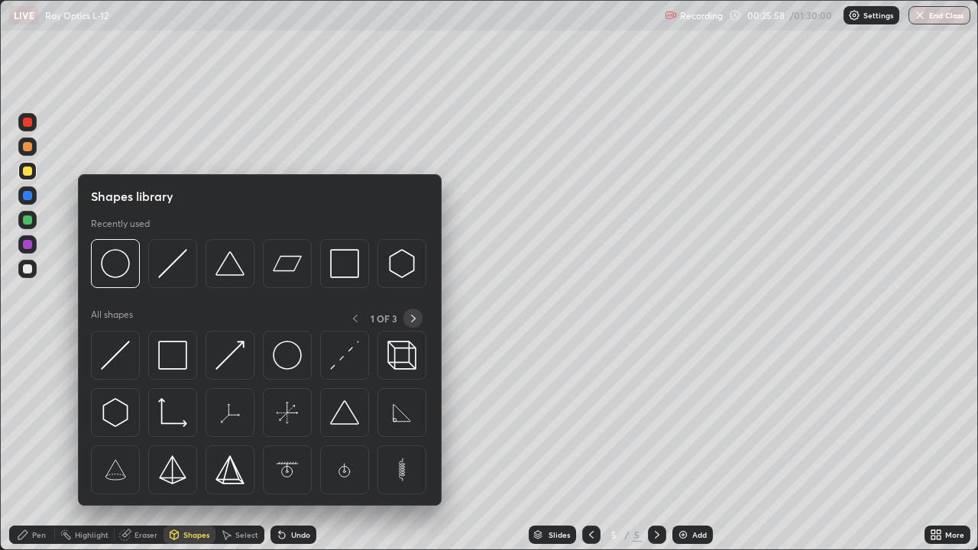
click at [415, 321] on icon at bounding box center [413, 318] width 12 height 12
click at [412, 318] on icon at bounding box center [413, 318] width 12 height 12
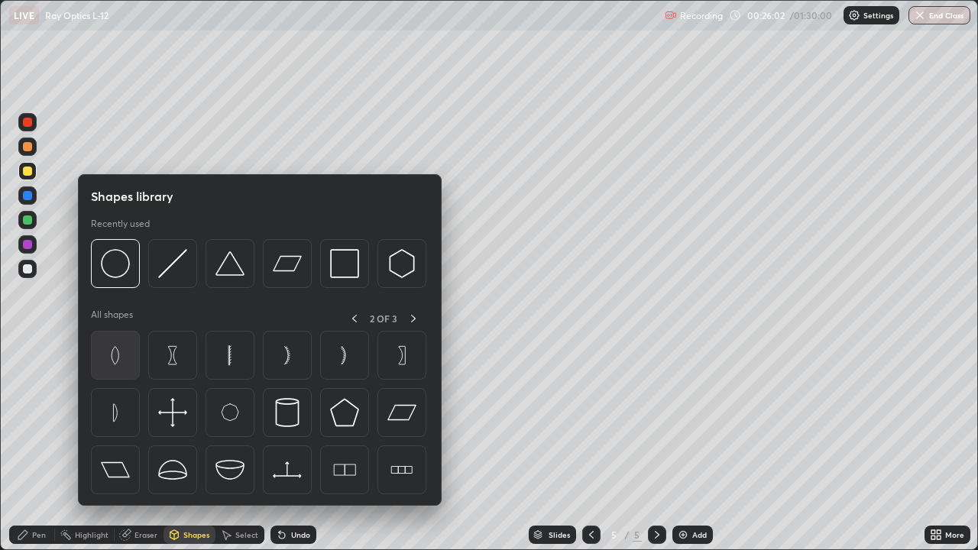
click at [109, 352] on img at bounding box center [115, 355] width 29 height 29
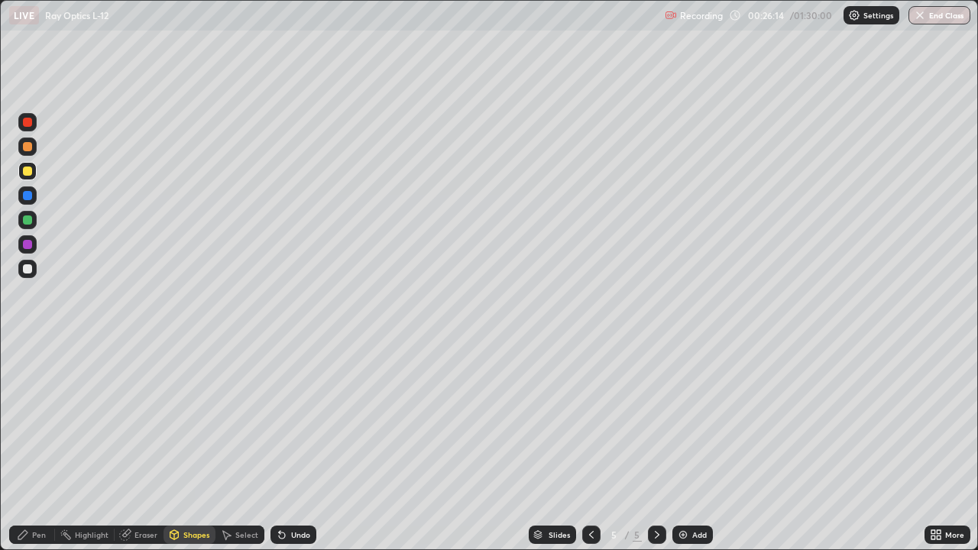
click at [36, 446] on div "Pen" at bounding box center [39, 535] width 14 height 8
click at [136, 446] on div "Eraser" at bounding box center [145, 535] width 23 height 8
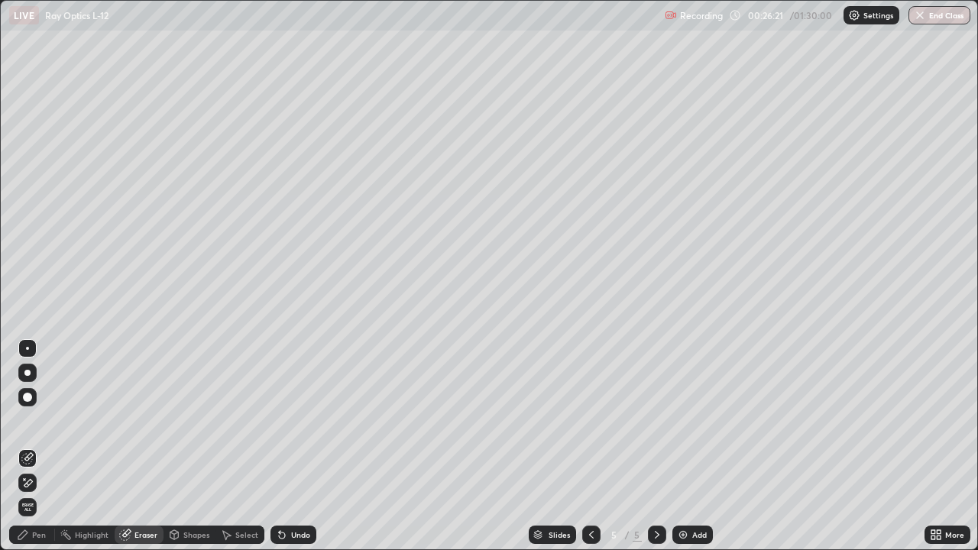
click at [191, 446] on div "Shapes" at bounding box center [196, 535] width 26 height 8
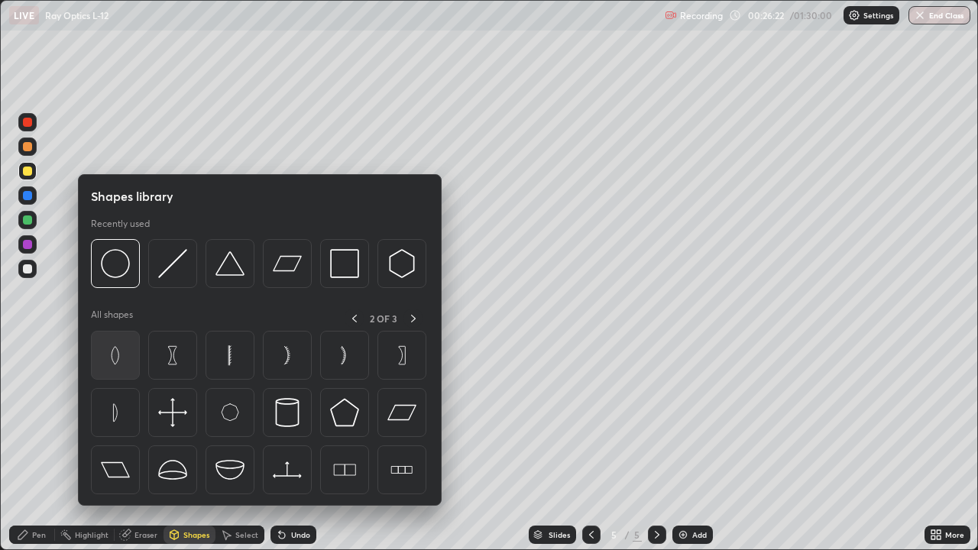
click at [111, 357] on img at bounding box center [115, 355] width 29 height 29
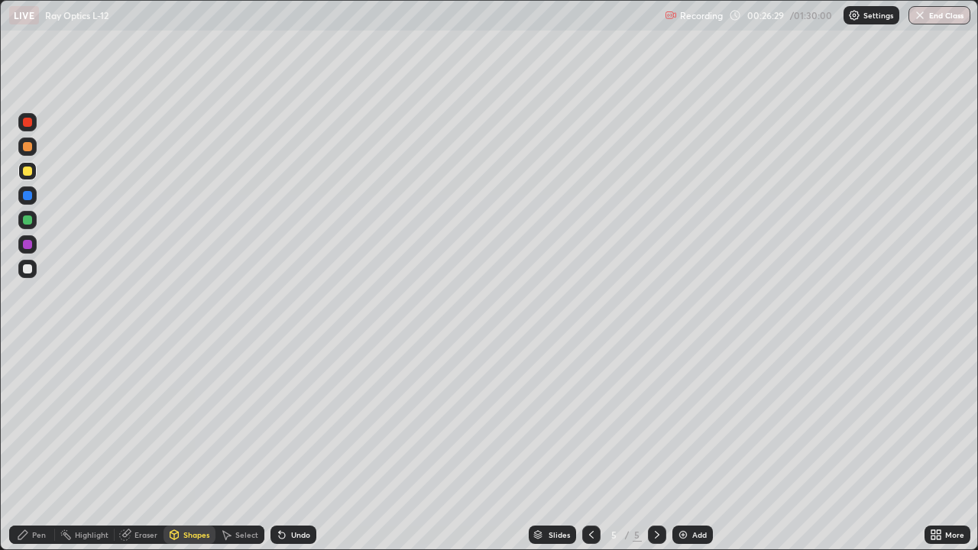
click at [40, 446] on div "Pen" at bounding box center [39, 535] width 14 height 8
click at [24, 268] on div at bounding box center [27, 268] width 9 height 9
click at [139, 446] on div "Eraser" at bounding box center [145, 535] width 23 height 8
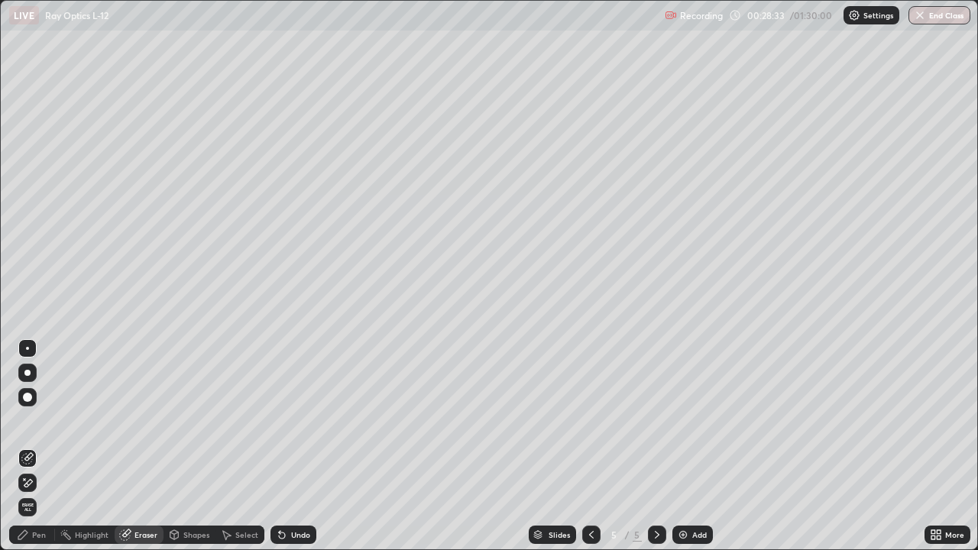
click at [40, 446] on div "Pen" at bounding box center [39, 535] width 14 height 8
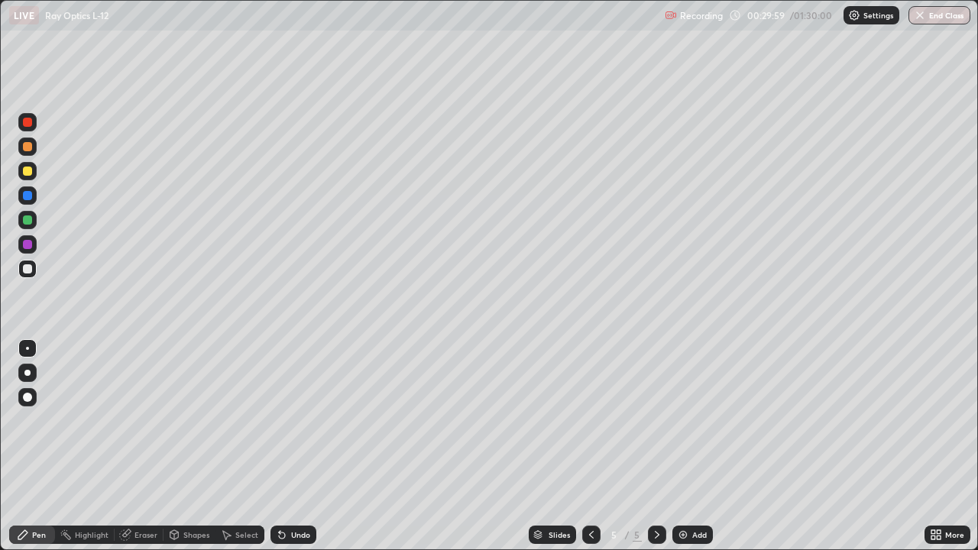
click at [27, 123] on div at bounding box center [27, 122] width 9 height 9
click at [31, 170] on div at bounding box center [27, 170] width 9 height 9
click at [147, 446] on div "Eraser" at bounding box center [145, 535] width 23 height 8
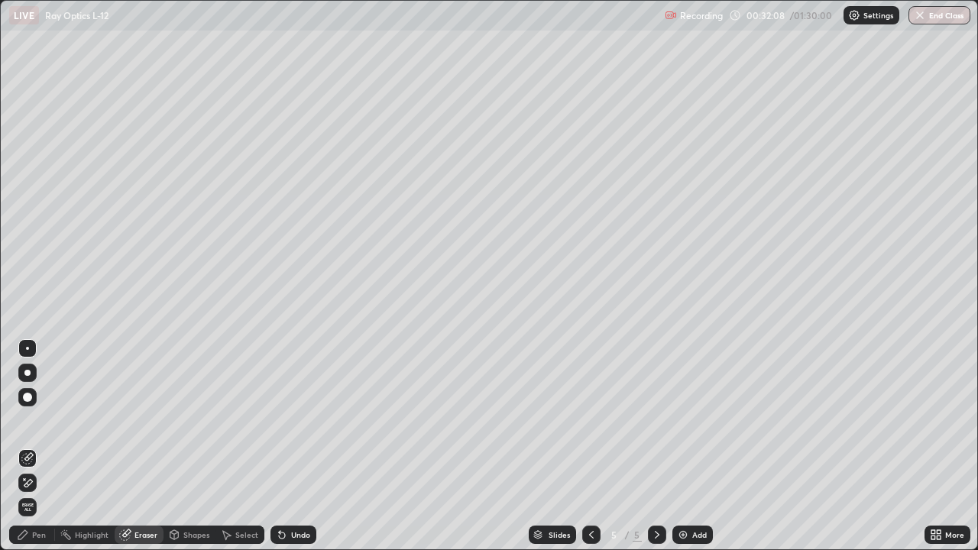
click at [41, 446] on div "Pen" at bounding box center [39, 535] width 14 height 8
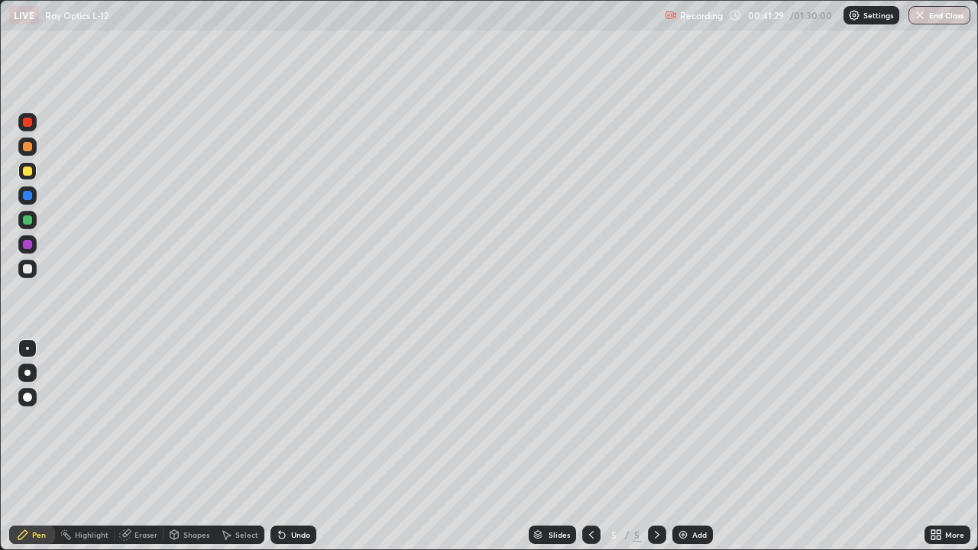
click at [682, 446] on img at bounding box center [683, 534] width 12 height 12
click at [44, 446] on div "Pen" at bounding box center [39, 535] width 14 height 8
click at [28, 263] on div at bounding box center [27, 269] width 18 height 18
click at [590, 446] on div at bounding box center [591, 534] width 18 height 31
click at [655, 446] on icon at bounding box center [657, 534] width 12 height 12
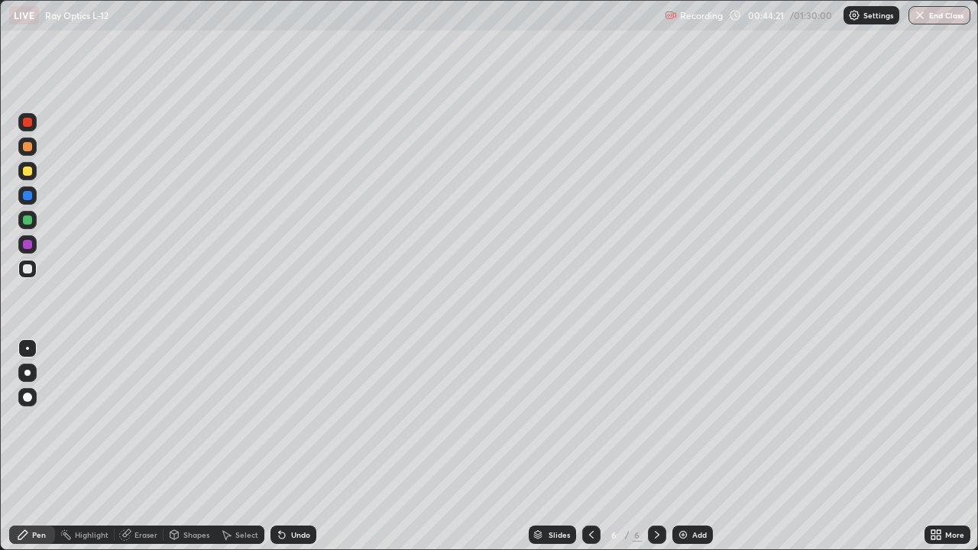
click at [152, 446] on div "Eraser" at bounding box center [145, 535] width 23 height 8
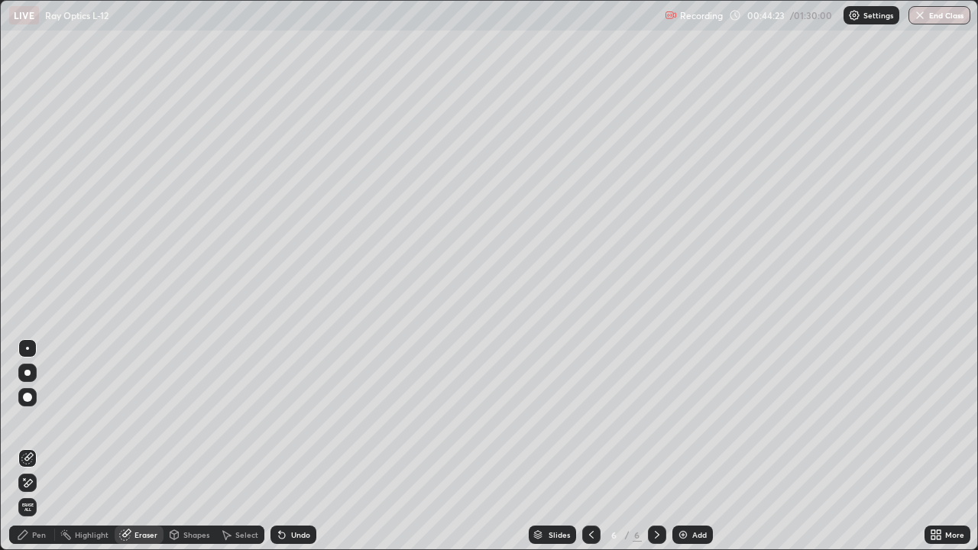
click at [47, 446] on div "Pen" at bounding box center [32, 534] width 46 height 18
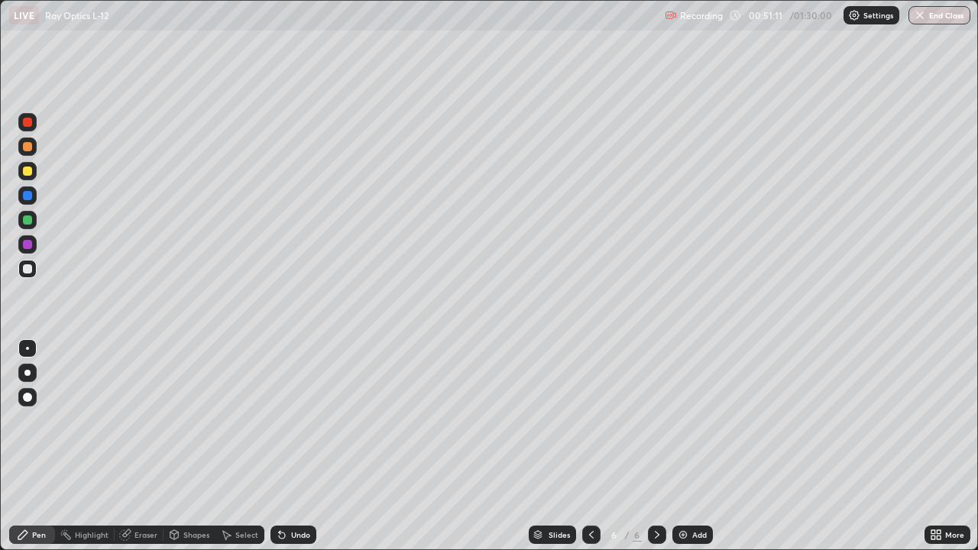
click at [589, 446] on icon at bounding box center [591, 534] width 12 height 12
click at [657, 446] on div at bounding box center [657, 534] width 18 height 18
click at [590, 446] on icon at bounding box center [591, 535] width 5 height 8
click at [682, 446] on img at bounding box center [683, 534] width 12 height 12
click at [590, 446] on icon at bounding box center [591, 534] width 12 height 12
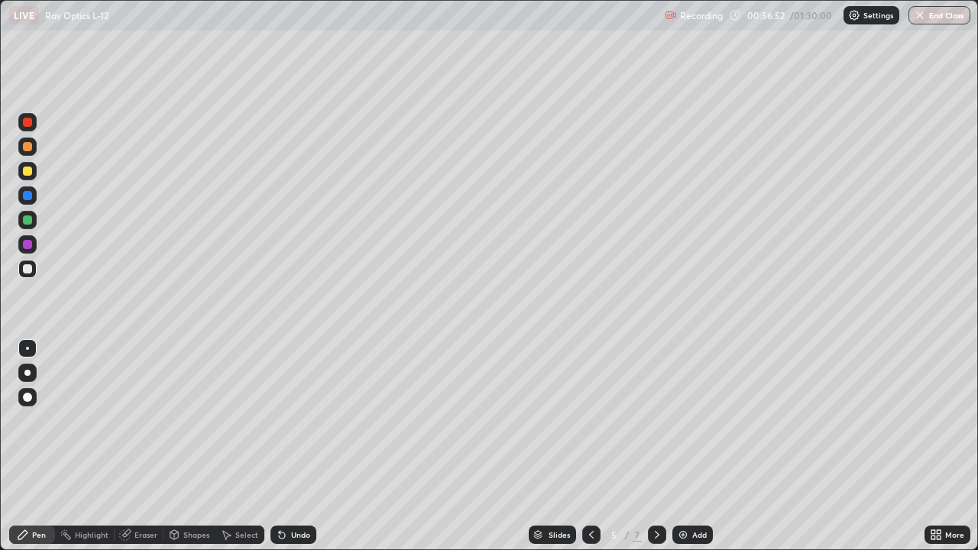
click at [588, 446] on icon at bounding box center [591, 534] width 12 height 12
click at [662, 446] on div at bounding box center [657, 534] width 18 height 18
click at [654, 446] on icon at bounding box center [656, 535] width 5 height 8
click at [588, 446] on icon at bounding box center [591, 534] width 12 height 12
click at [684, 446] on img at bounding box center [683, 534] width 12 height 12
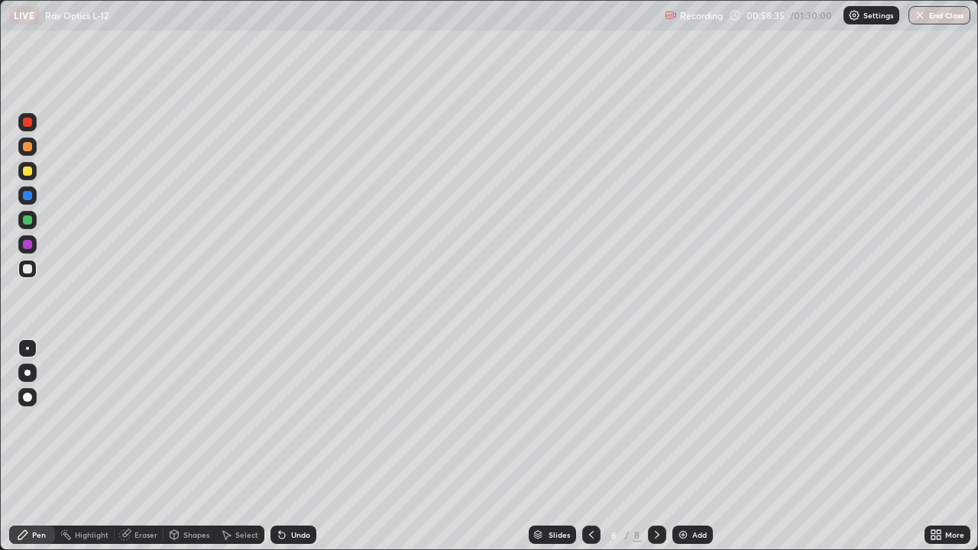
click at [587, 446] on icon at bounding box center [591, 534] width 12 height 12
click at [655, 446] on icon at bounding box center [657, 534] width 12 height 12
click at [653, 446] on icon at bounding box center [657, 534] width 12 height 12
click at [655, 446] on icon at bounding box center [657, 534] width 12 height 12
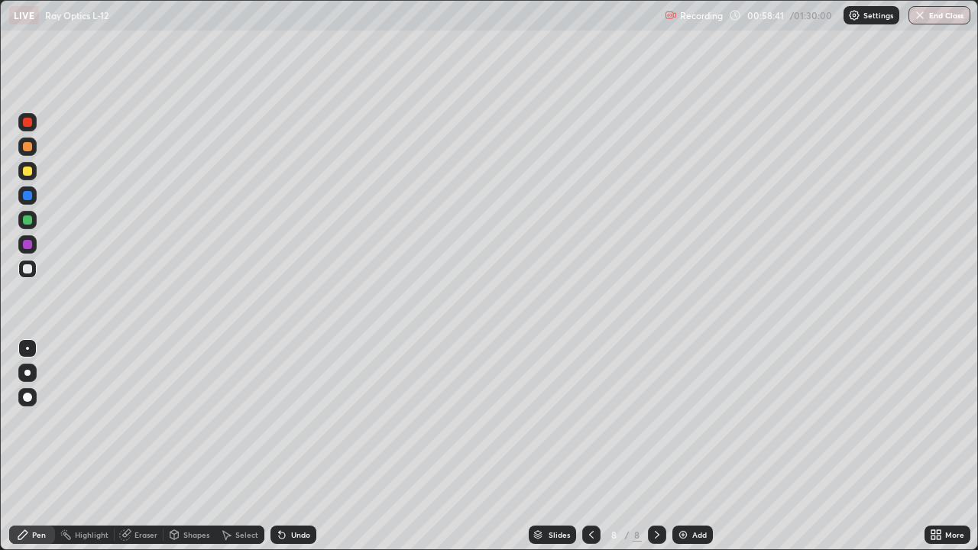
click at [680, 446] on img at bounding box center [683, 534] width 12 height 12
click at [587, 446] on icon at bounding box center [591, 534] width 12 height 12
click at [590, 446] on icon at bounding box center [591, 534] width 12 height 12
click at [682, 446] on img at bounding box center [683, 534] width 12 height 12
click at [145, 446] on div "Eraser" at bounding box center [145, 535] width 23 height 8
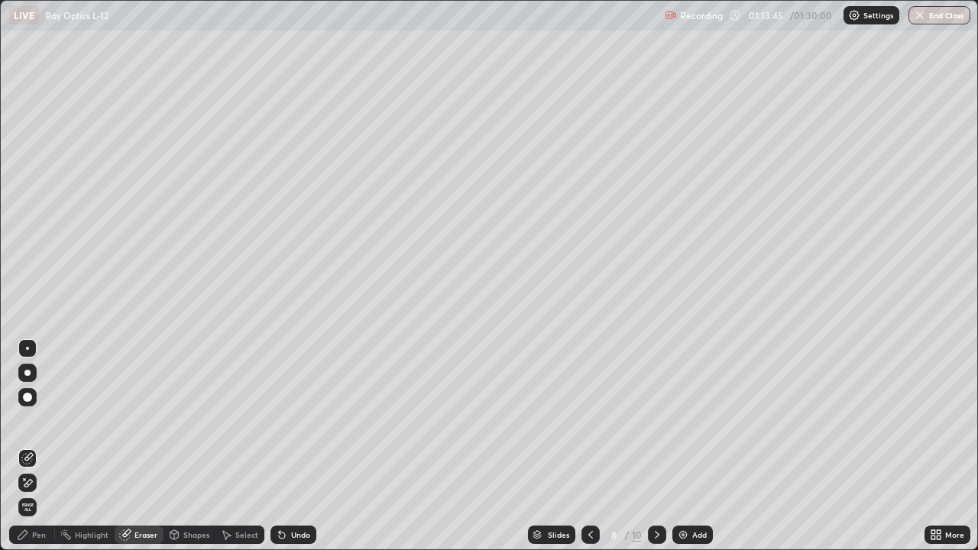
click at [39, 446] on div "Pen" at bounding box center [39, 535] width 14 height 8
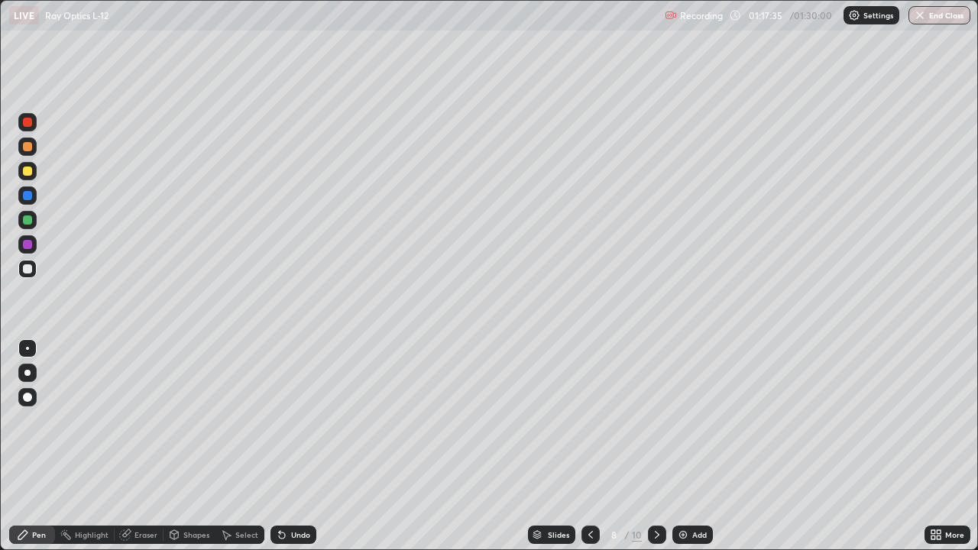
click at [682, 446] on img at bounding box center [683, 534] width 12 height 12
click at [190, 446] on div "Shapes" at bounding box center [196, 535] width 26 height 8
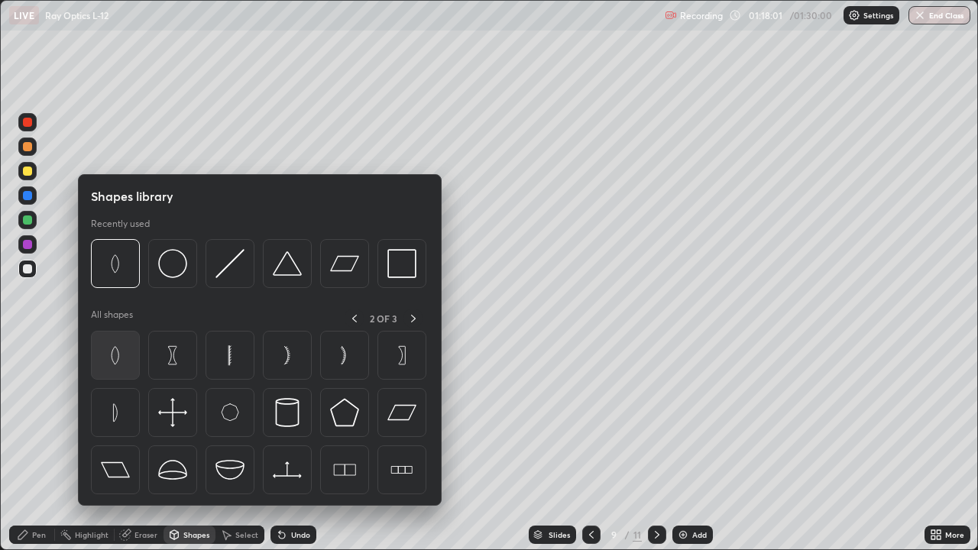
click at [111, 354] on img at bounding box center [115, 355] width 29 height 29
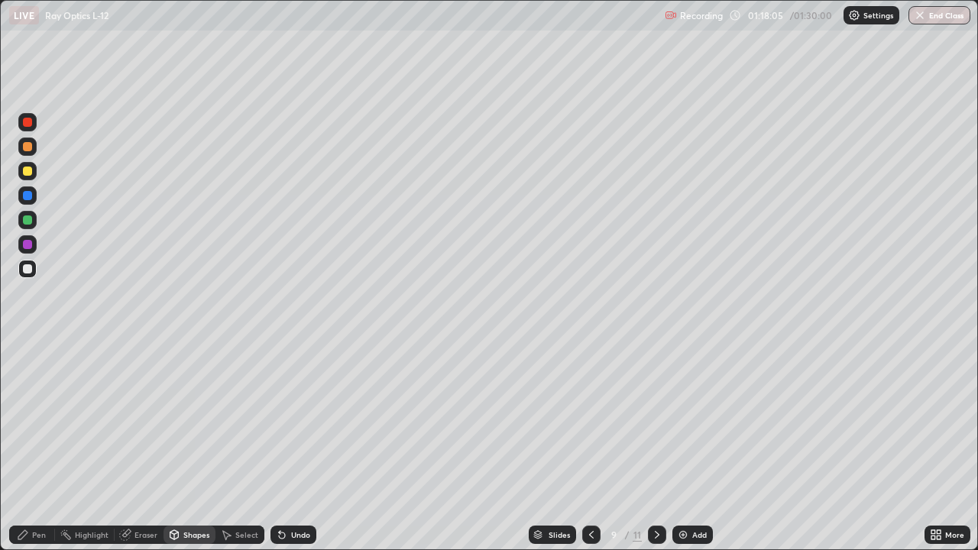
click at [26, 171] on div at bounding box center [27, 170] width 9 height 9
click at [139, 446] on div "Eraser" at bounding box center [145, 535] width 23 height 8
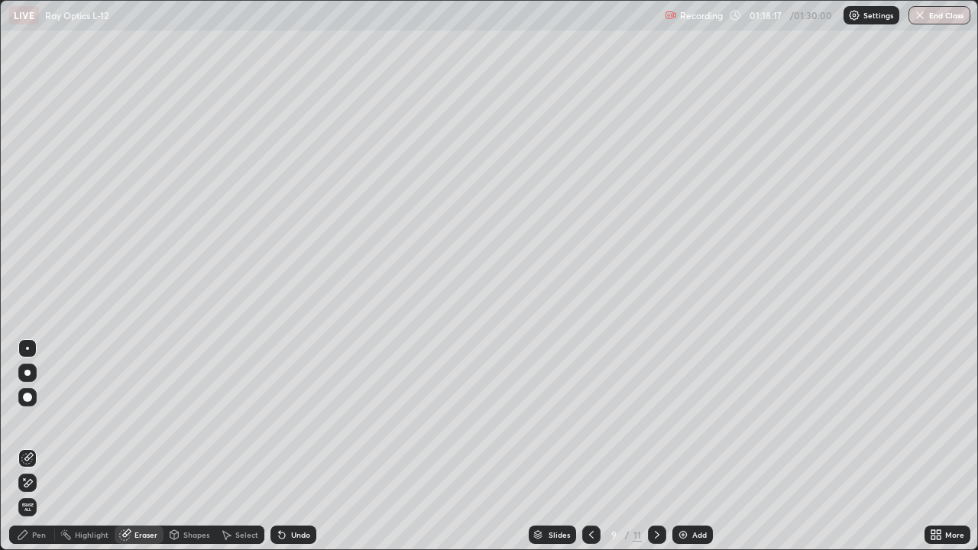
click at [37, 446] on div "Pen" at bounding box center [39, 535] width 14 height 8
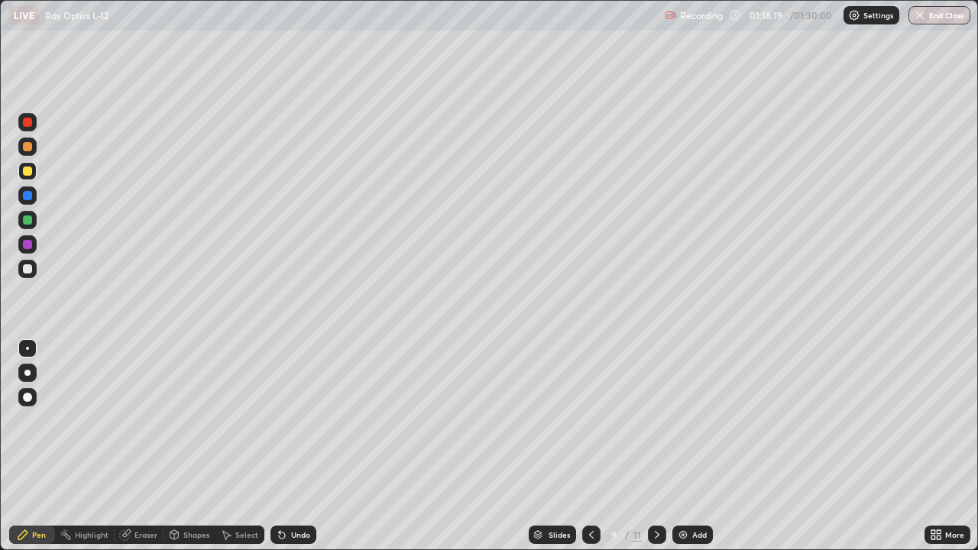
click at [590, 446] on icon at bounding box center [591, 534] width 12 height 12
click at [588, 446] on icon at bounding box center [591, 534] width 12 height 12
click at [589, 446] on icon at bounding box center [591, 535] width 5 height 8
click at [587, 446] on icon at bounding box center [591, 534] width 12 height 12
click at [590, 446] on icon at bounding box center [591, 534] width 12 height 12
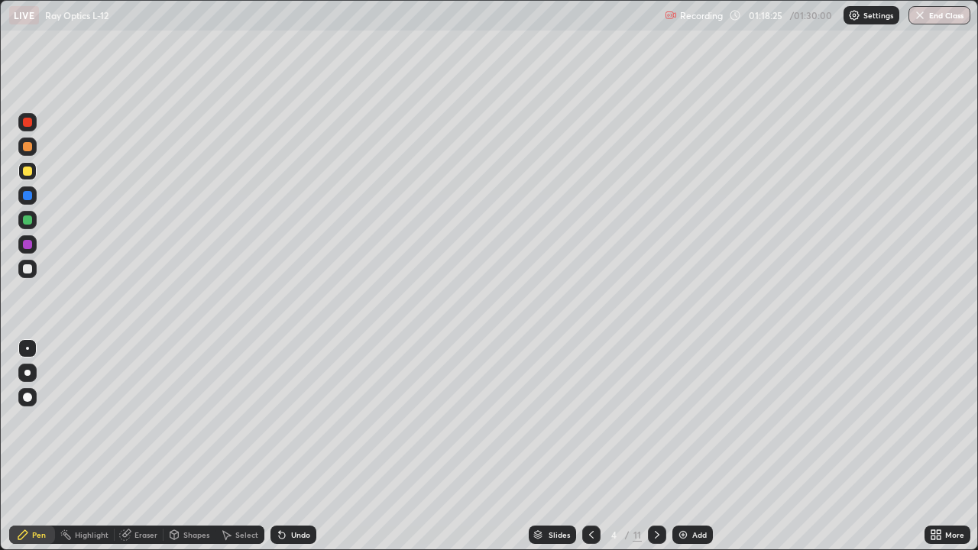
click at [655, 446] on icon at bounding box center [657, 534] width 12 height 12
click at [654, 446] on icon at bounding box center [656, 535] width 5 height 8
click at [655, 446] on icon at bounding box center [657, 534] width 12 height 12
click at [653, 446] on icon at bounding box center [657, 534] width 12 height 12
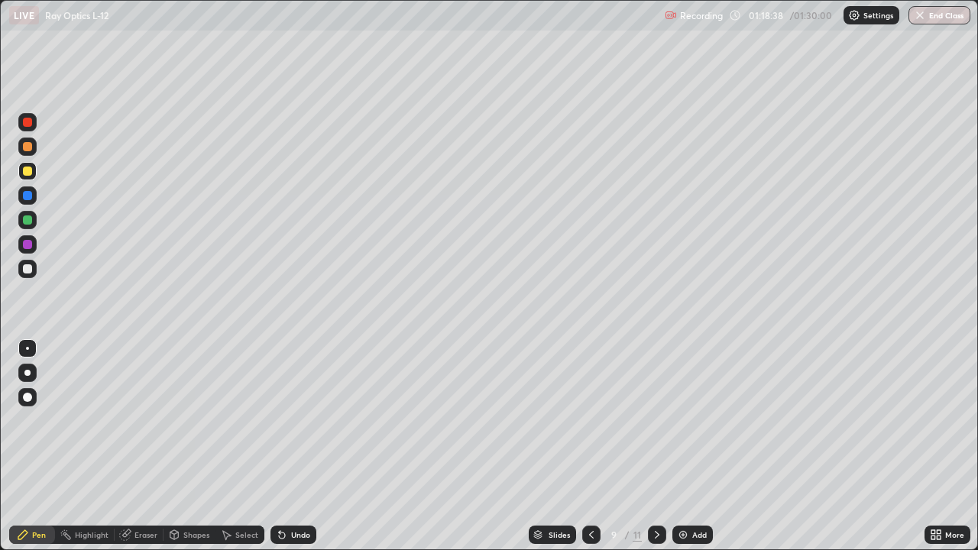
click at [656, 446] on icon at bounding box center [656, 535] width 5 height 8
click at [656, 446] on icon at bounding box center [657, 534] width 12 height 12
click at [587, 446] on div at bounding box center [591, 534] width 18 height 18
click at [589, 446] on icon at bounding box center [591, 535] width 5 height 8
click at [188, 446] on div "Shapes" at bounding box center [196, 535] width 26 height 8
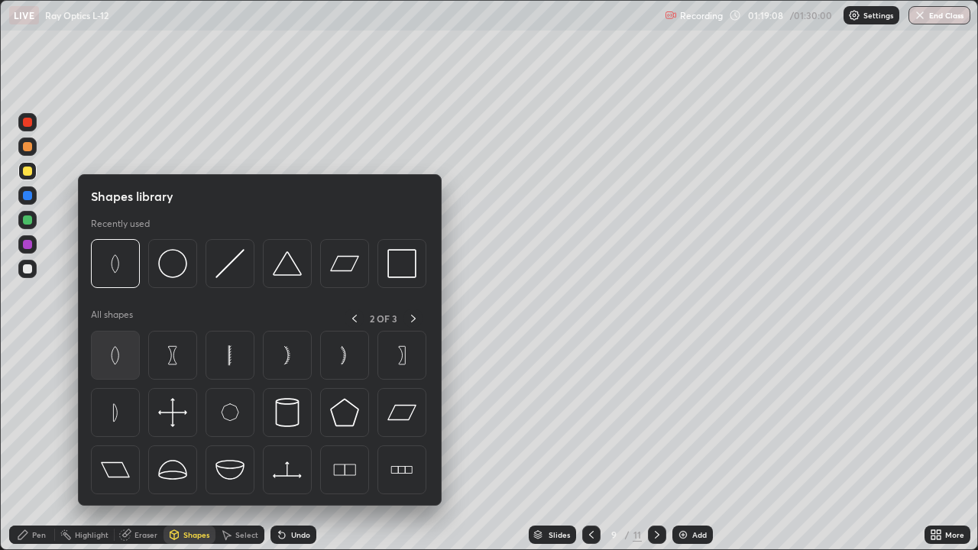
click at [111, 357] on img at bounding box center [115, 355] width 29 height 29
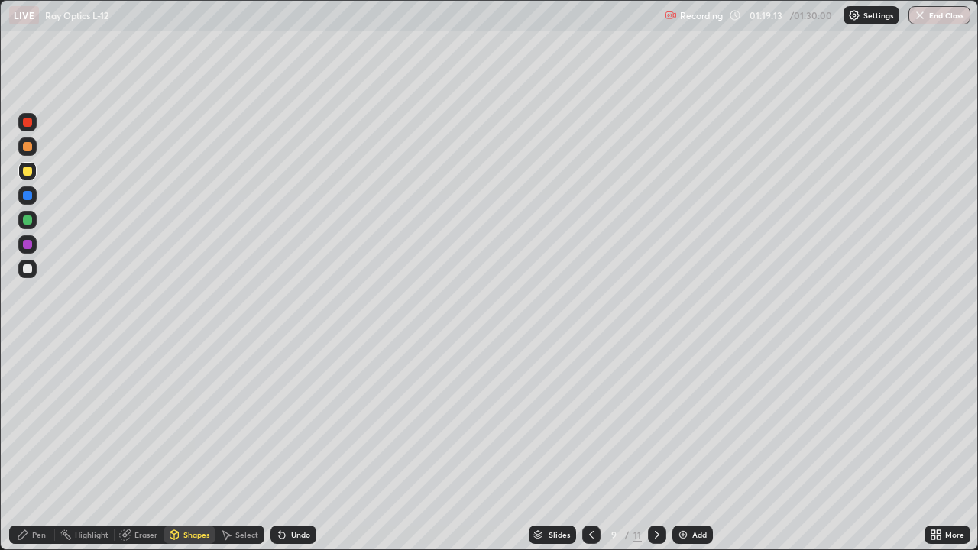
click at [28, 124] on div at bounding box center [27, 122] width 9 height 9
click at [29, 270] on div at bounding box center [27, 268] width 9 height 9
click at [147, 446] on div "Eraser" at bounding box center [145, 535] width 23 height 8
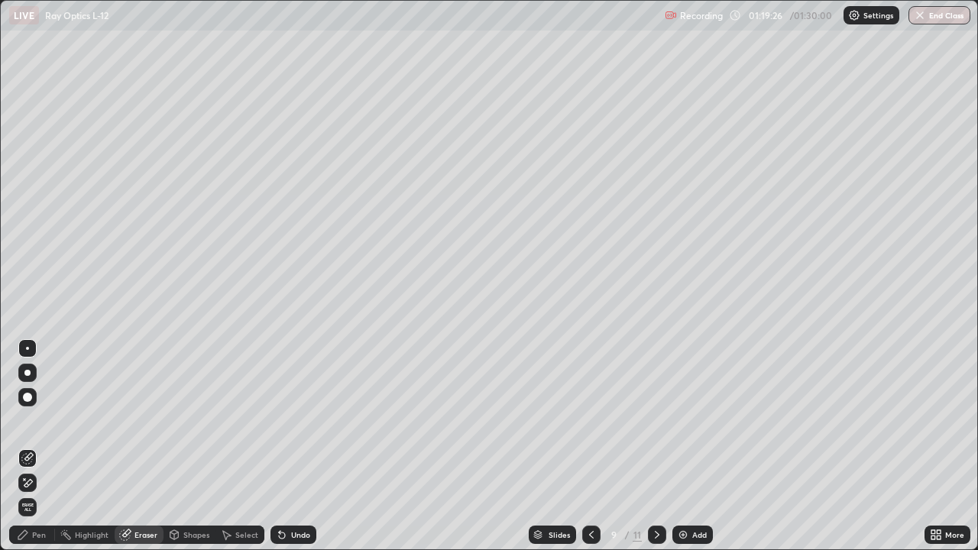
click at [43, 446] on div "Pen" at bounding box center [39, 535] width 14 height 8
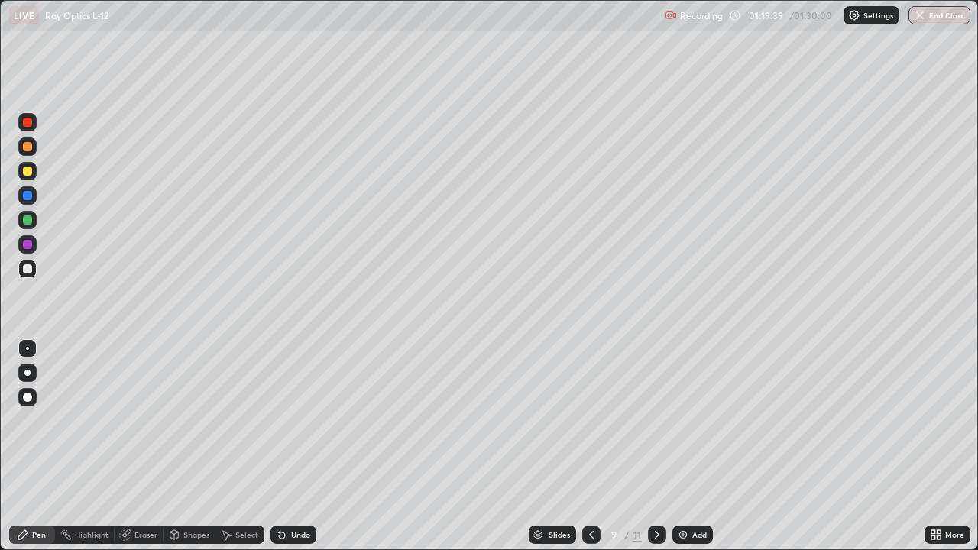
click at [149, 446] on div "Eraser" at bounding box center [145, 535] width 23 height 8
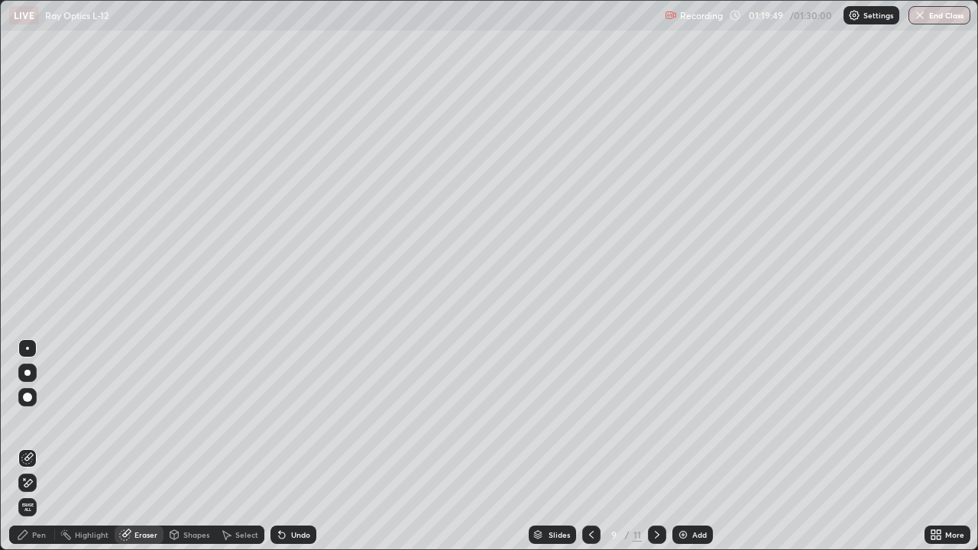
click at [34, 446] on div "Pen" at bounding box center [39, 535] width 14 height 8
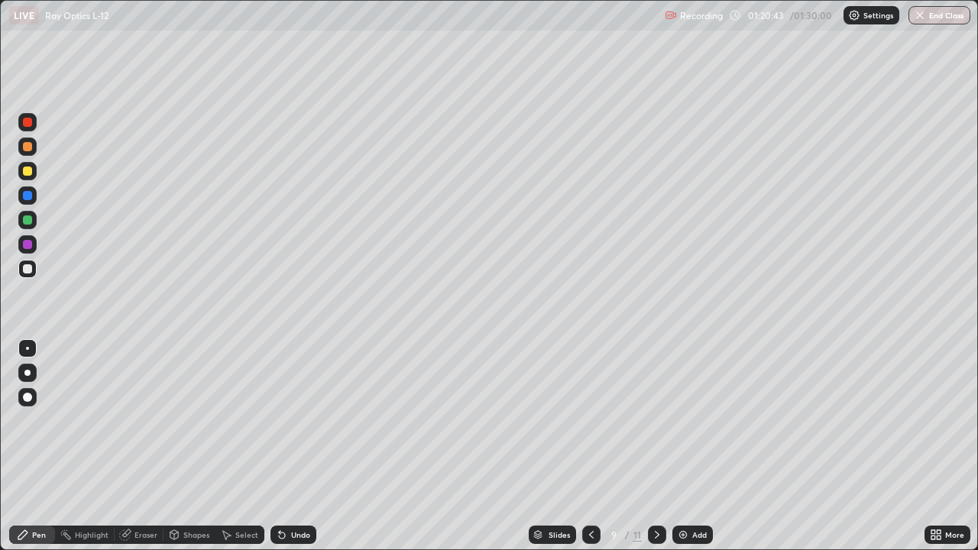
click at [148, 446] on div "Eraser" at bounding box center [145, 535] width 23 height 8
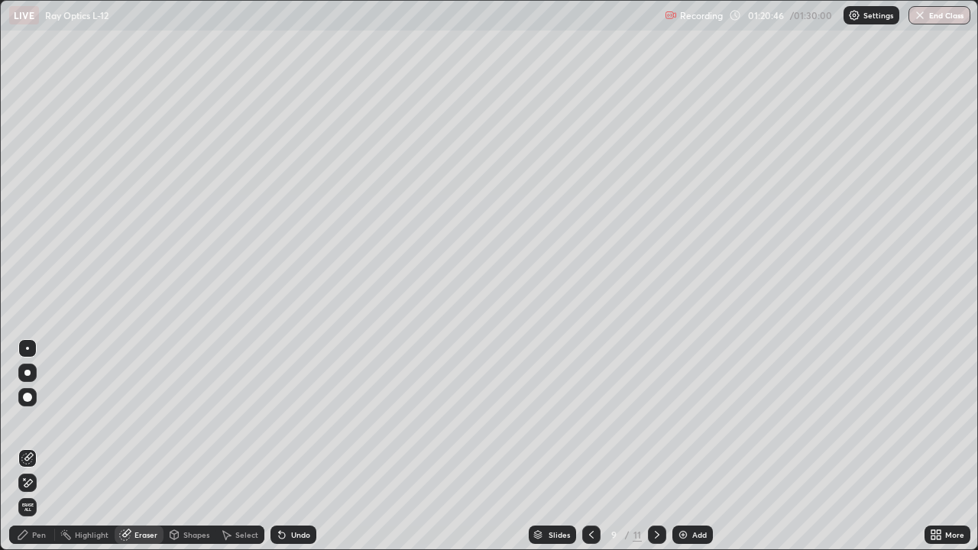
click at [42, 446] on div "Pen" at bounding box center [39, 535] width 14 height 8
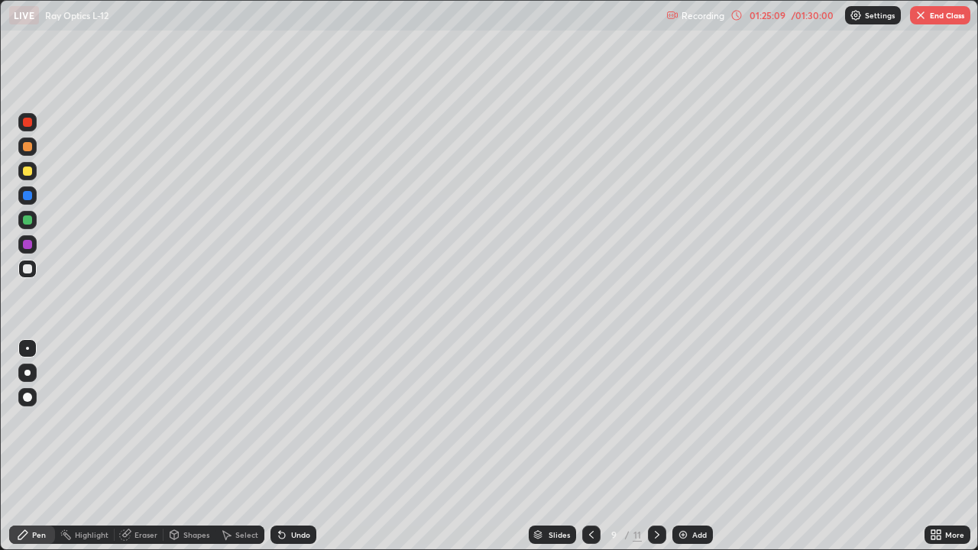
click at [938, 20] on button "End Class" at bounding box center [940, 15] width 60 height 18
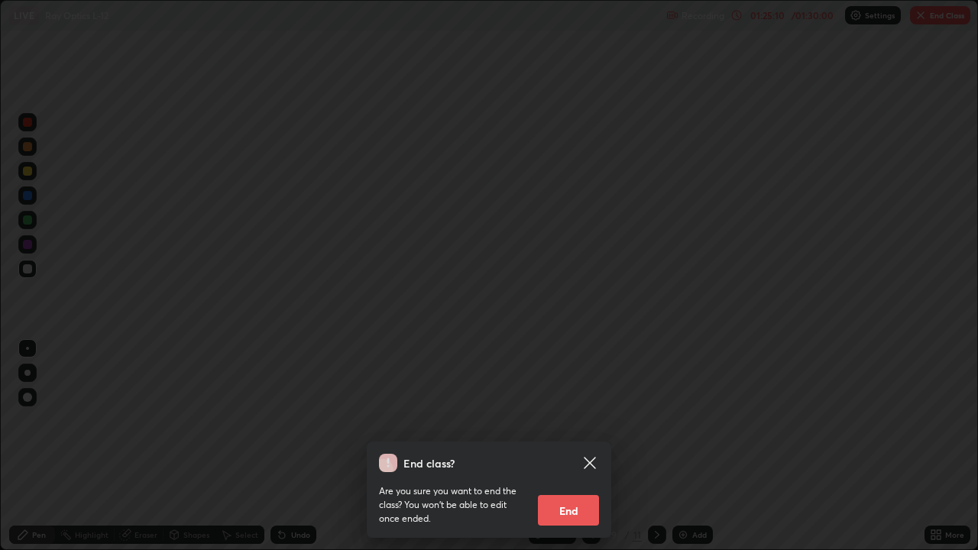
click at [574, 446] on button "End" at bounding box center [568, 510] width 61 height 31
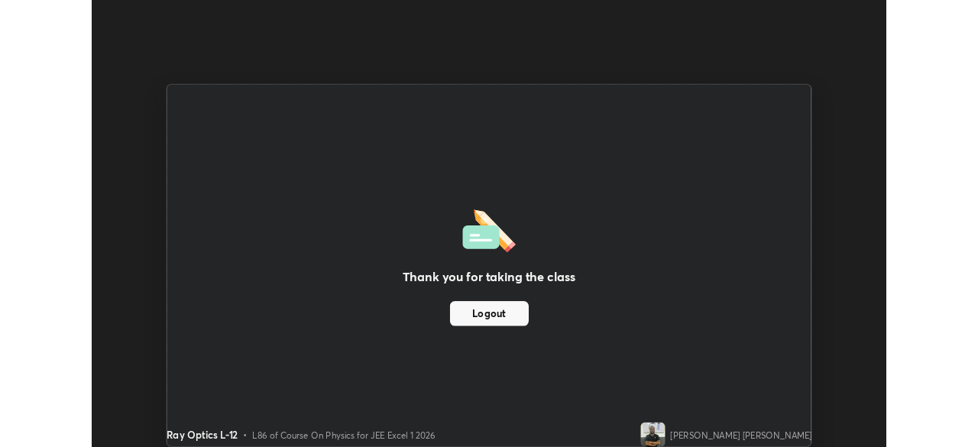
scroll to position [75922, 75391]
